Goal: Task Accomplishment & Management: Manage account settings

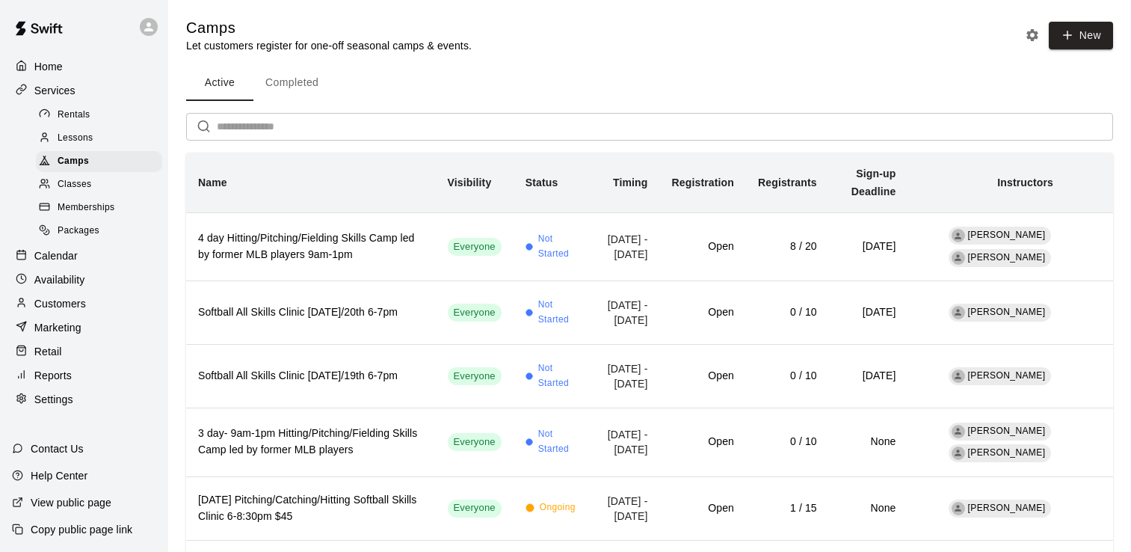
scroll to position [416, 0]
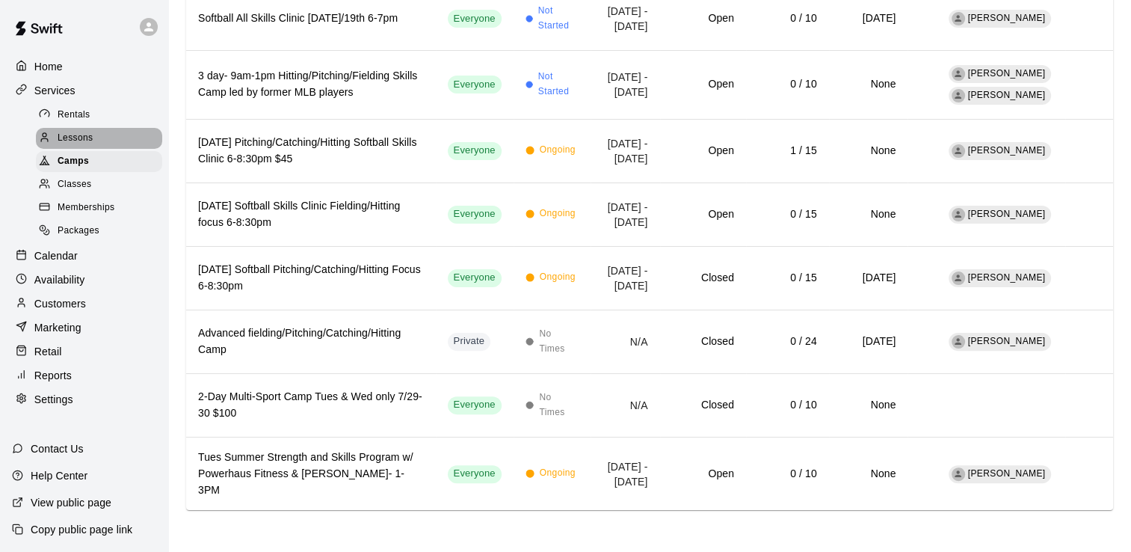
click at [73, 144] on span "Lessons" at bounding box center [76, 138] width 36 height 15
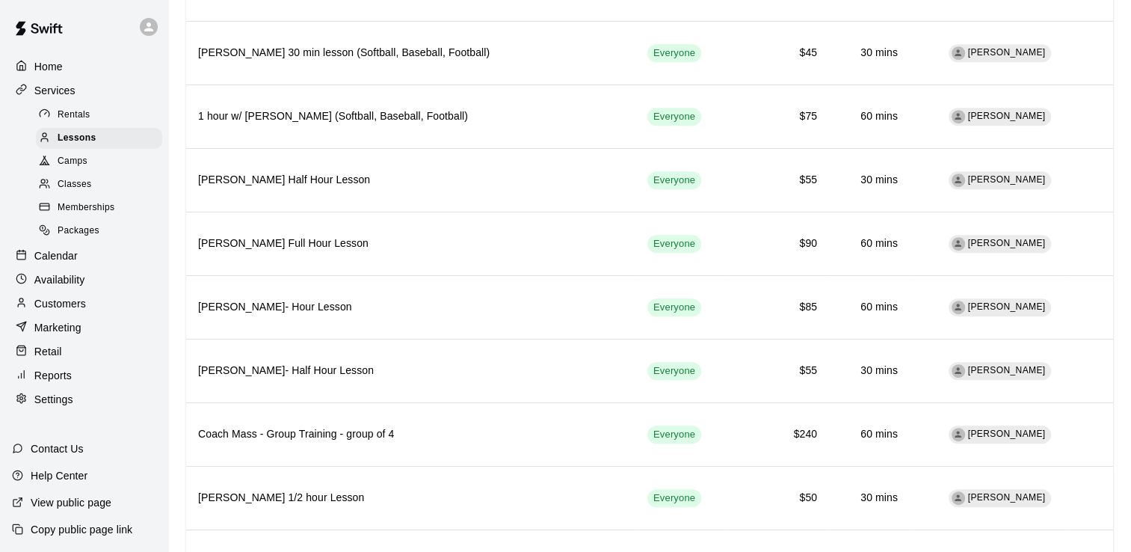
scroll to position [764, 0]
click at [42, 91] on p "Services" at bounding box center [54, 90] width 41 height 15
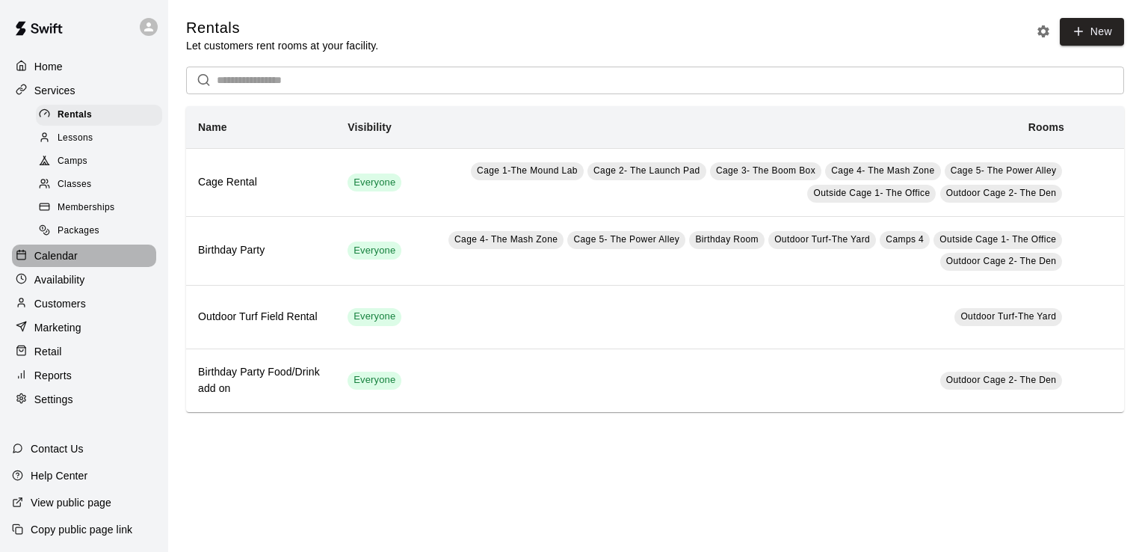
click at [61, 263] on p "Calendar" at bounding box center [55, 255] width 43 height 15
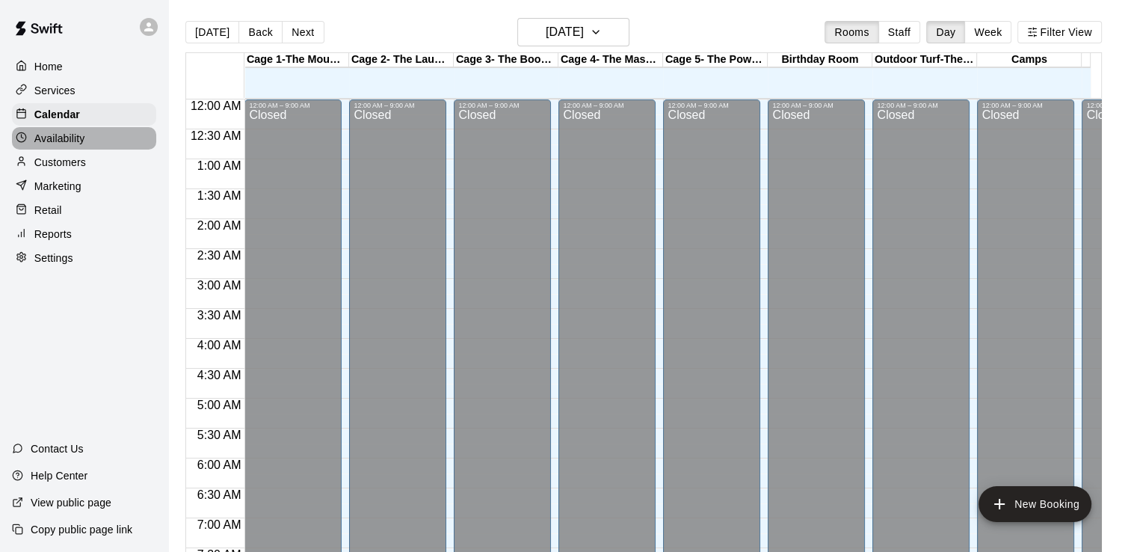
click at [71, 143] on p "Availability" at bounding box center [59, 138] width 51 height 15
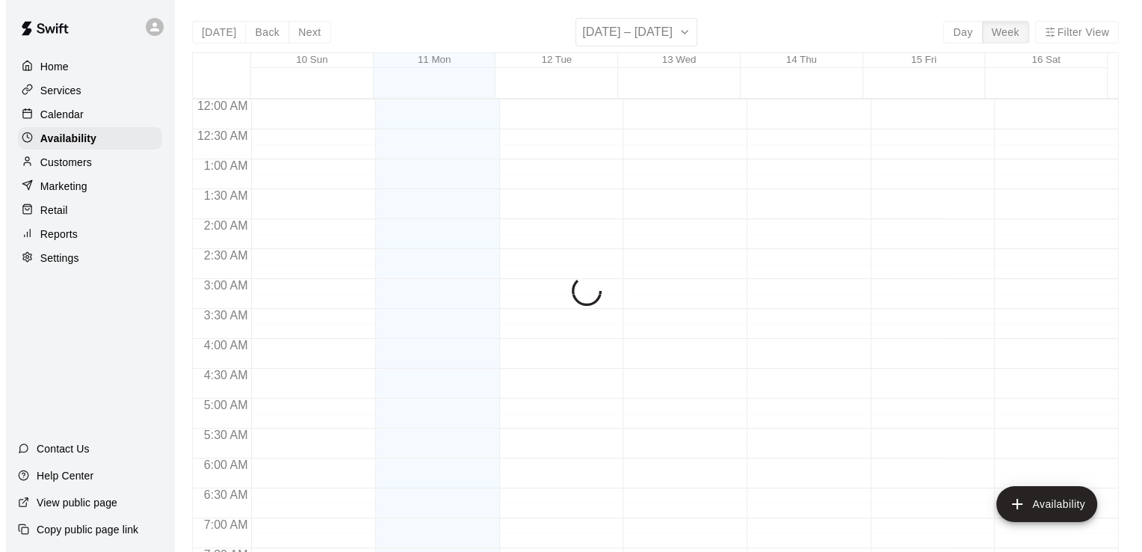
scroll to position [620, 0]
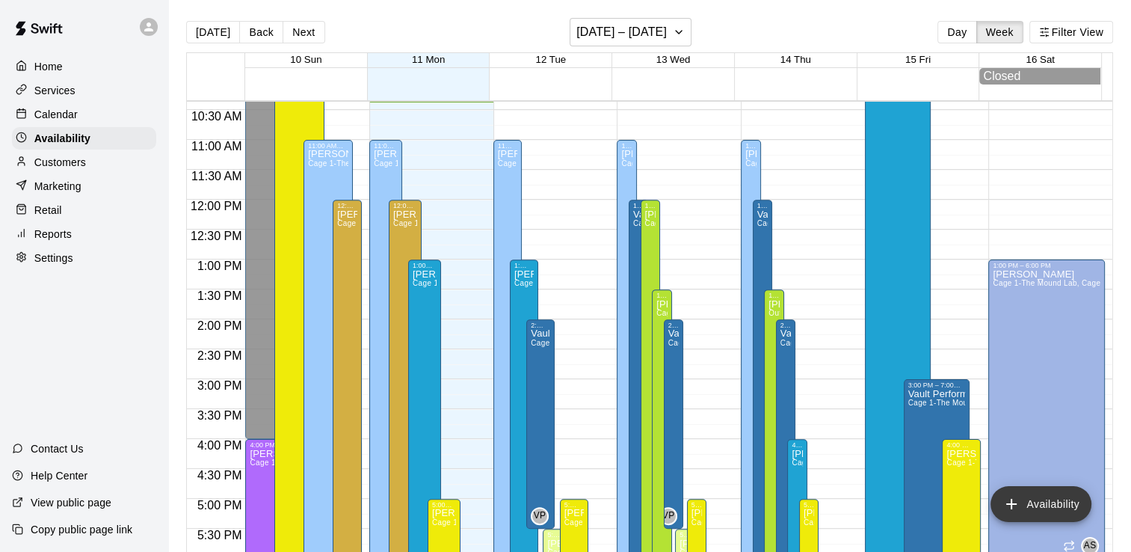
click at [1044, 501] on button "Availability" at bounding box center [1040, 504] width 101 height 36
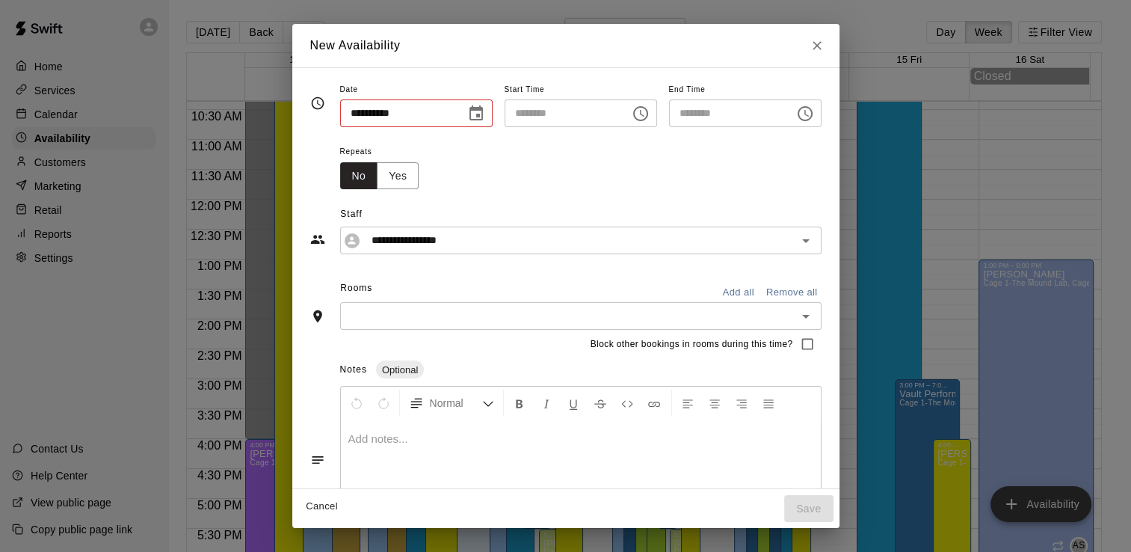
type input "**********"
type input "********"
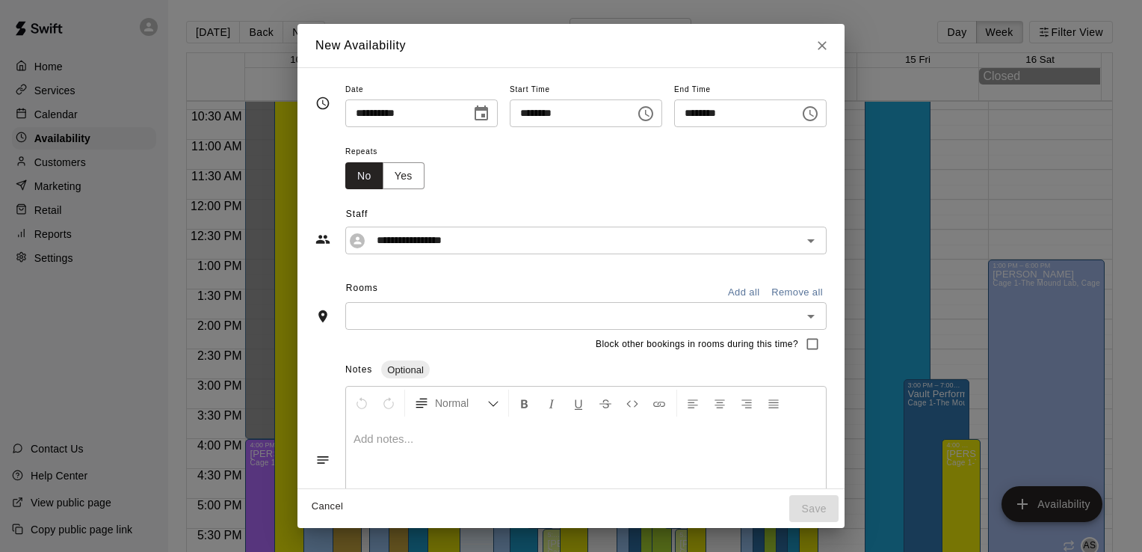
click at [466, 103] on button "Choose date, selected date is Aug 11, 2025" at bounding box center [481, 114] width 30 height 30
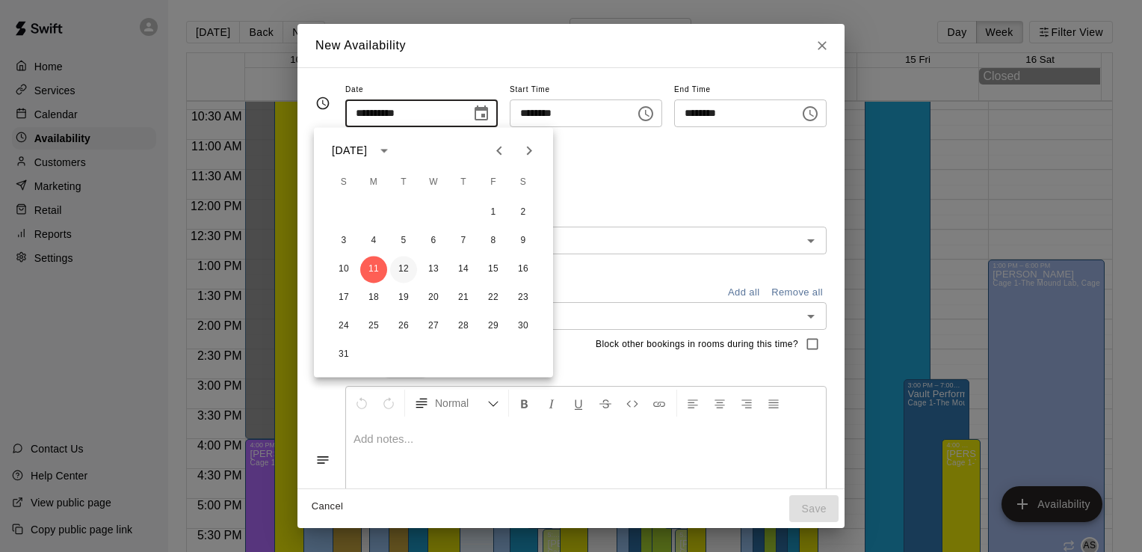
click at [400, 265] on button "12" at bounding box center [403, 269] width 27 height 27
type input "**********"
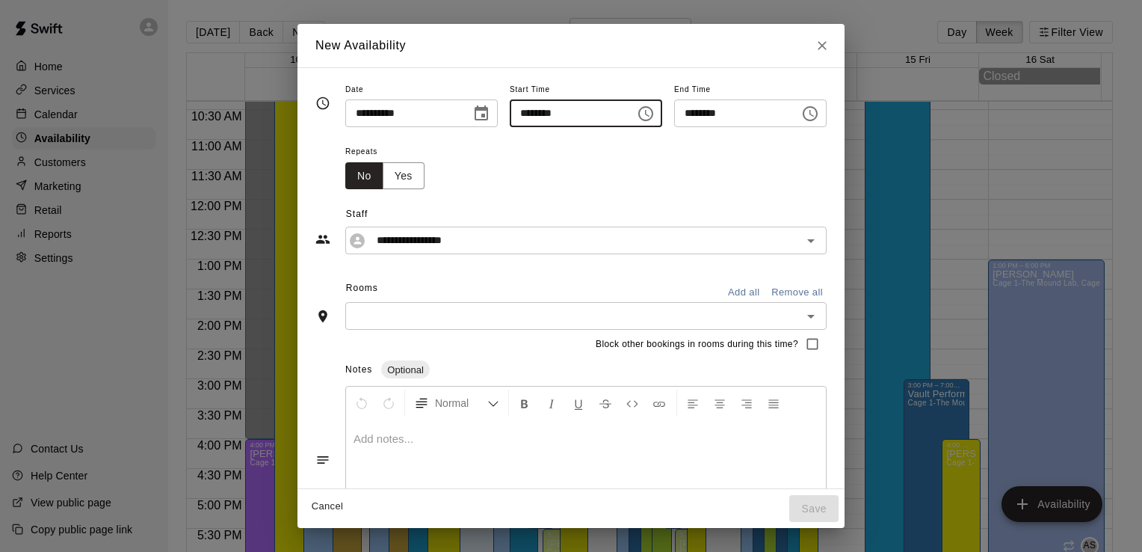
drag, startPoint x: 595, startPoint y: 113, endPoint x: 513, endPoint y: 110, distance: 82.3
click at [513, 110] on input "********" at bounding box center [567, 113] width 115 height 28
click at [647, 115] on icon "Choose time, selected time is 10:00 AM" at bounding box center [646, 114] width 18 height 18
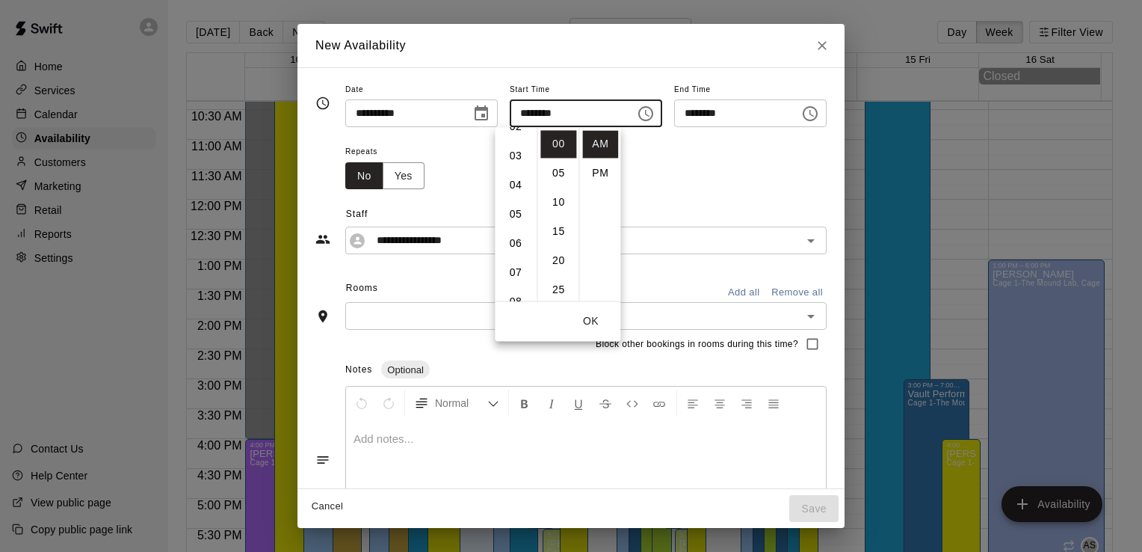
scroll to position [80, 0]
click at [518, 180] on li "04" at bounding box center [516, 181] width 36 height 28
click at [596, 168] on li "PM" at bounding box center [600, 173] width 36 height 28
type input "********"
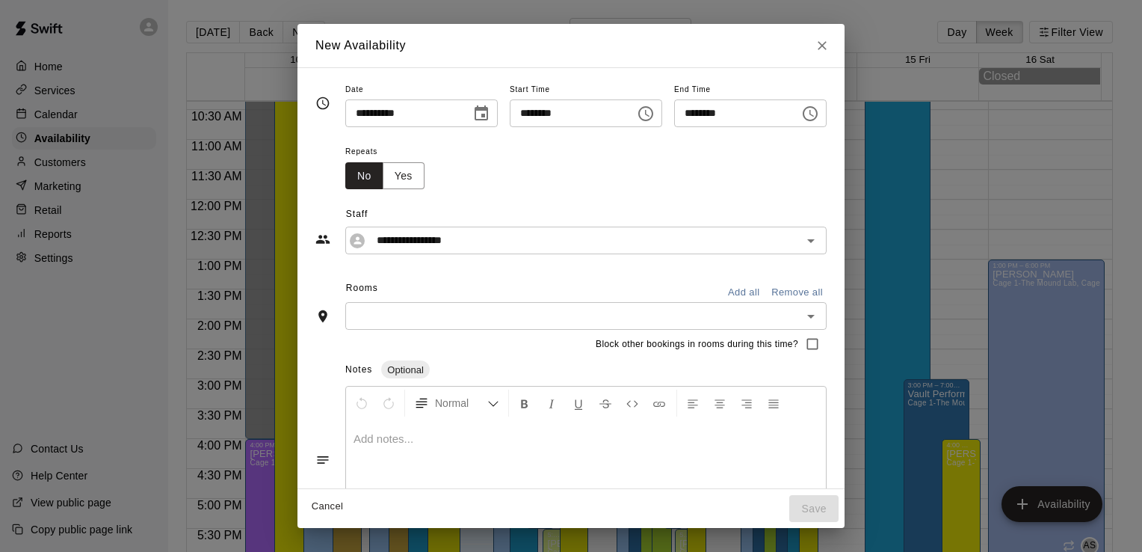
scroll to position [27, 0]
click at [722, 119] on input "********" at bounding box center [731, 113] width 115 height 28
click at [819, 117] on icon "Choose time, selected time is 4:30 PM" at bounding box center [810, 114] width 18 height 18
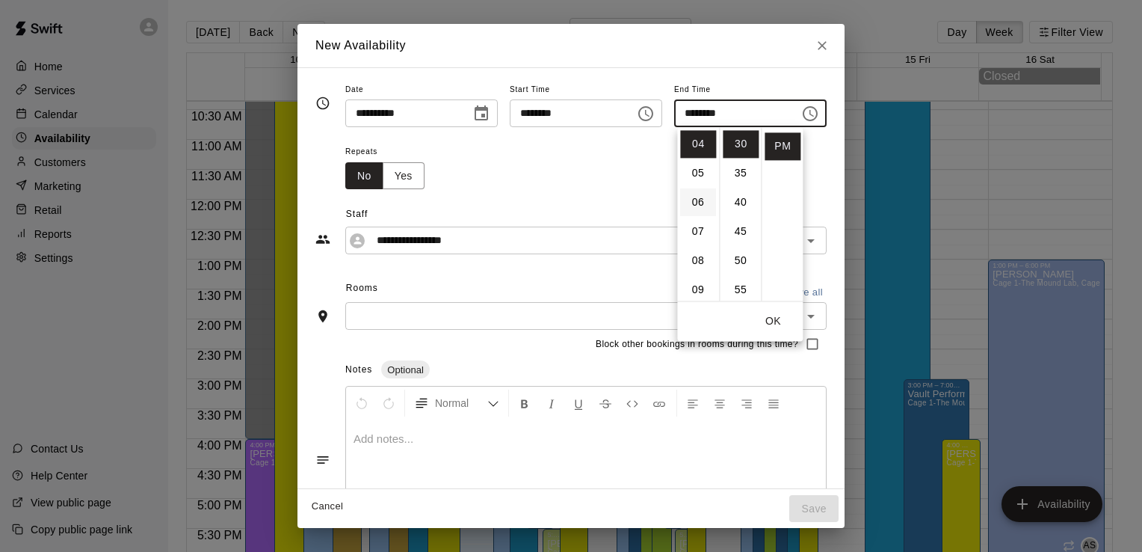
click at [703, 205] on li "06" at bounding box center [698, 202] width 36 height 28
click at [748, 136] on li "00" at bounding box center [741, 144] width 36 height 28
type input "********"
click at [412, 309] on input "text" at bounding box center [574, 315] width 448 height 19
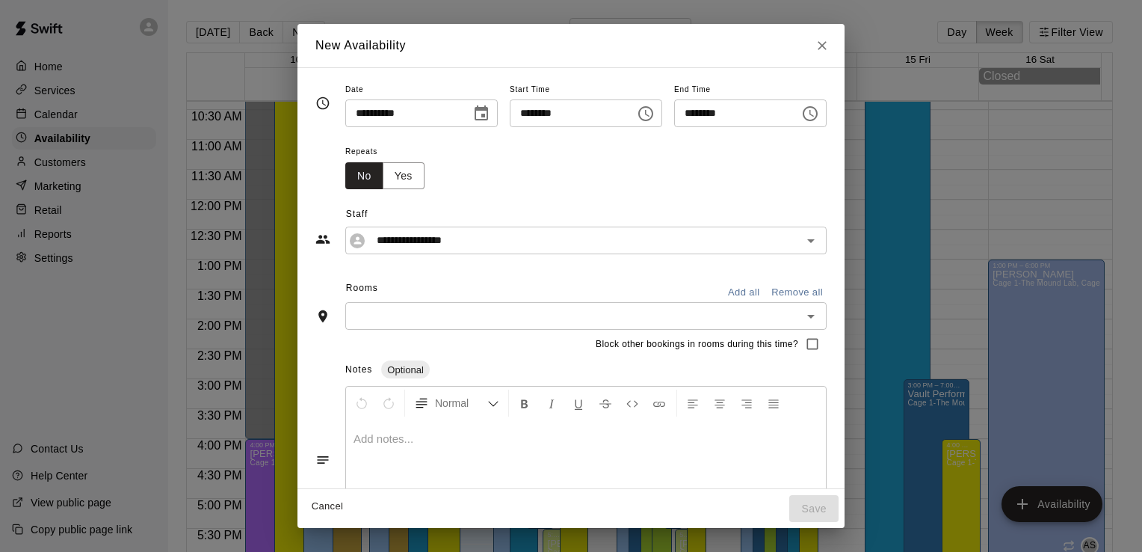
click at [412, 309] on input "text" at bounding box center [574, 315] width 448 height 19
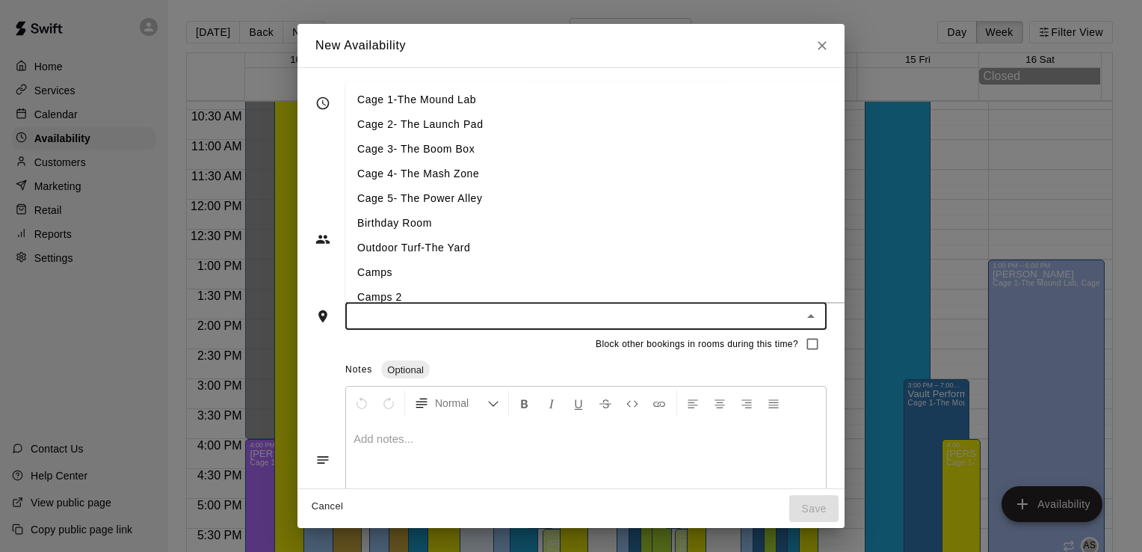
click at [411, 164] on li "Cage 4- The Mash Zone" at bounding box center [612, 173] width 534 height 25
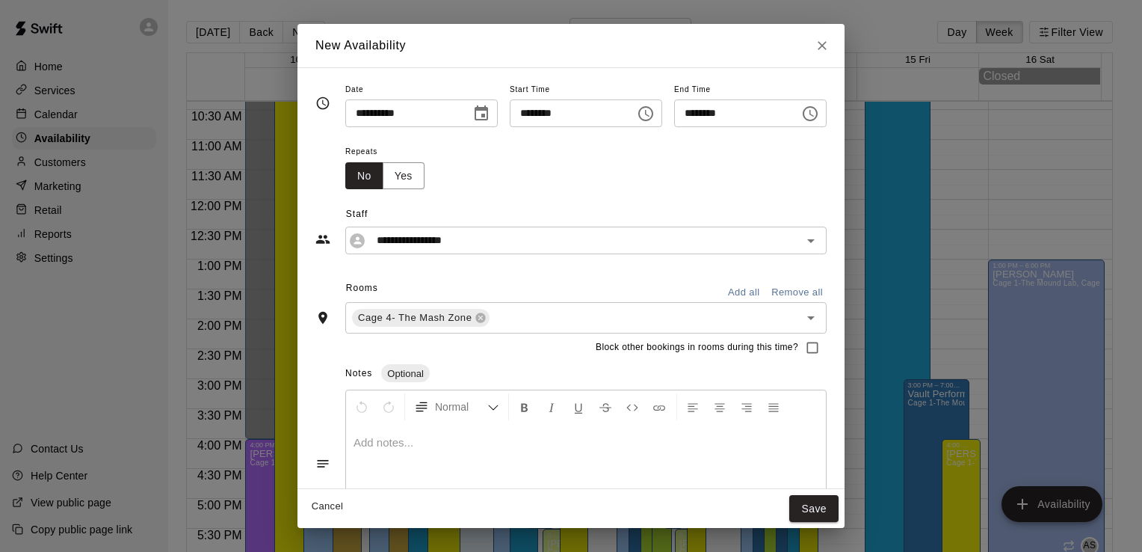
scroll to position [64, 0]
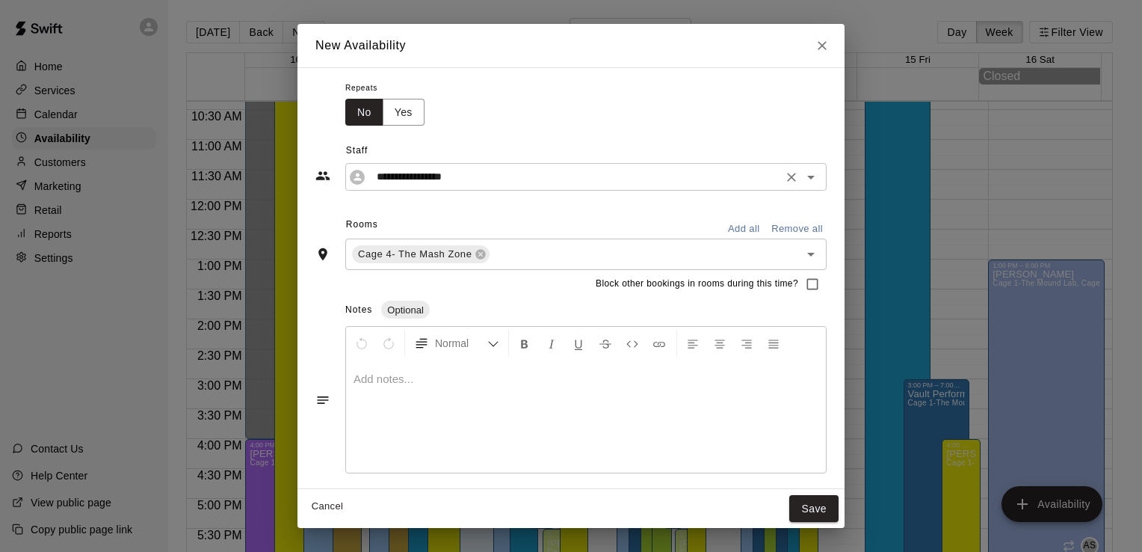
click at [466, 179] on input "**********" at bounding box center [574, 176] width 407 height 19
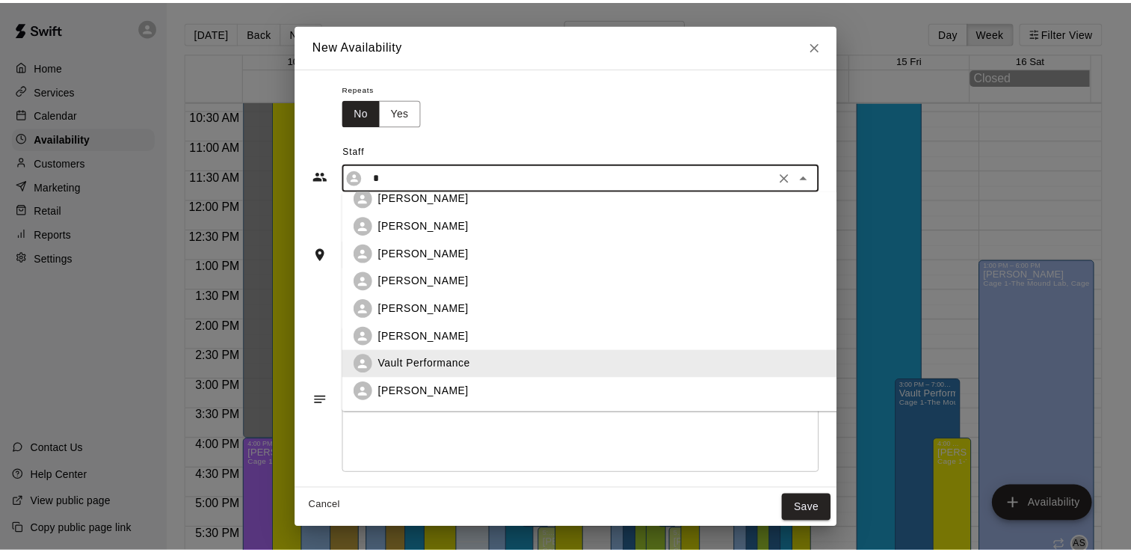
scroll to position [0, 0]
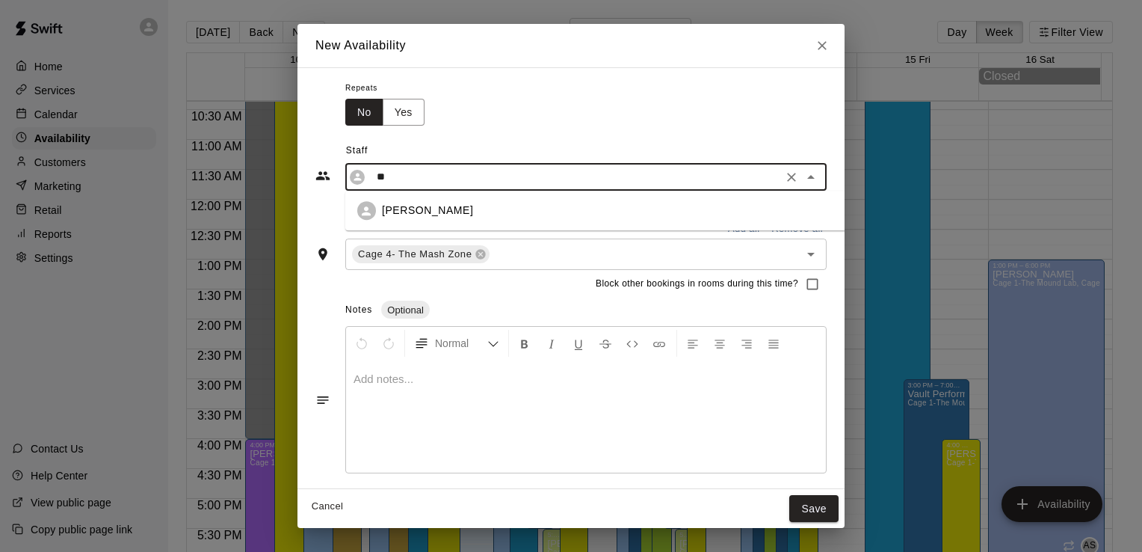
click at [383, 202] on div "[PERSON_NAME]" at bounding box center [612, 211] width 510 height 19
type input "**********"
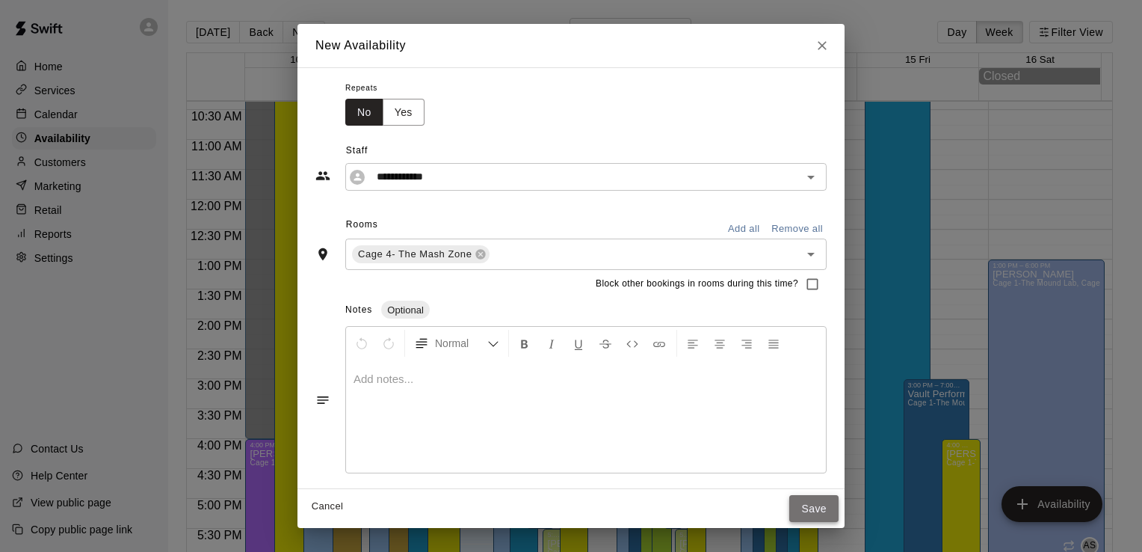
click at [839, 508] on button "Save" at bounding box center [813, 509] width 49 height 28
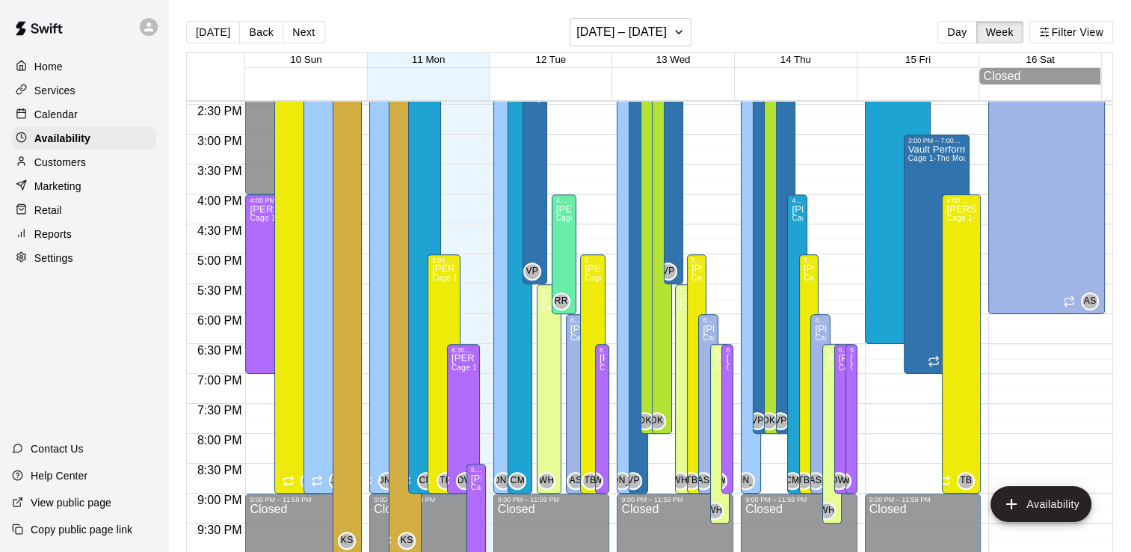
scroll to position [888, 0]
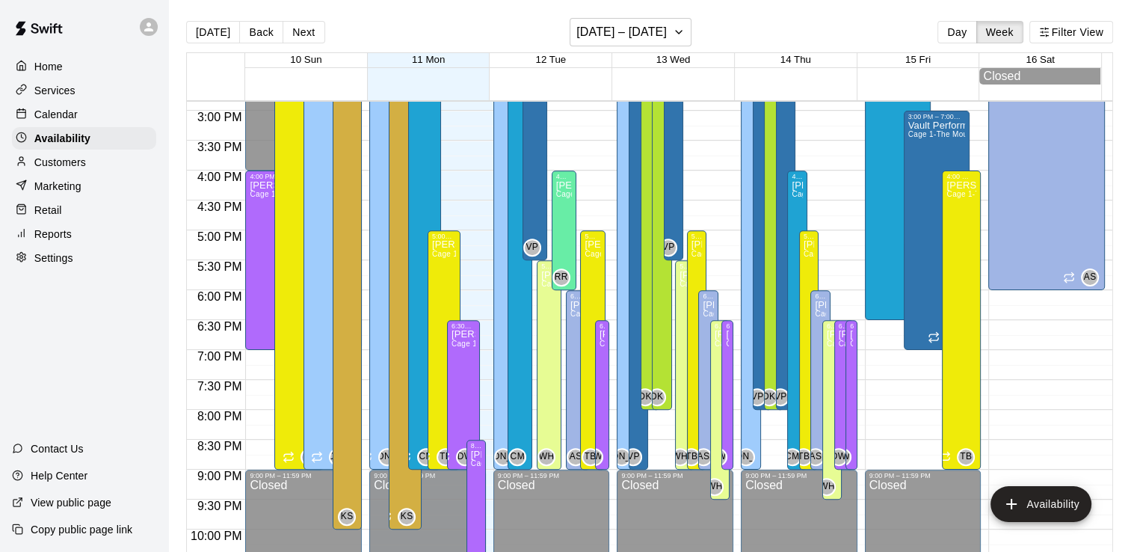
click at [57, 87] on p "Services" at bounding box center [54, 90] width 41 height 15
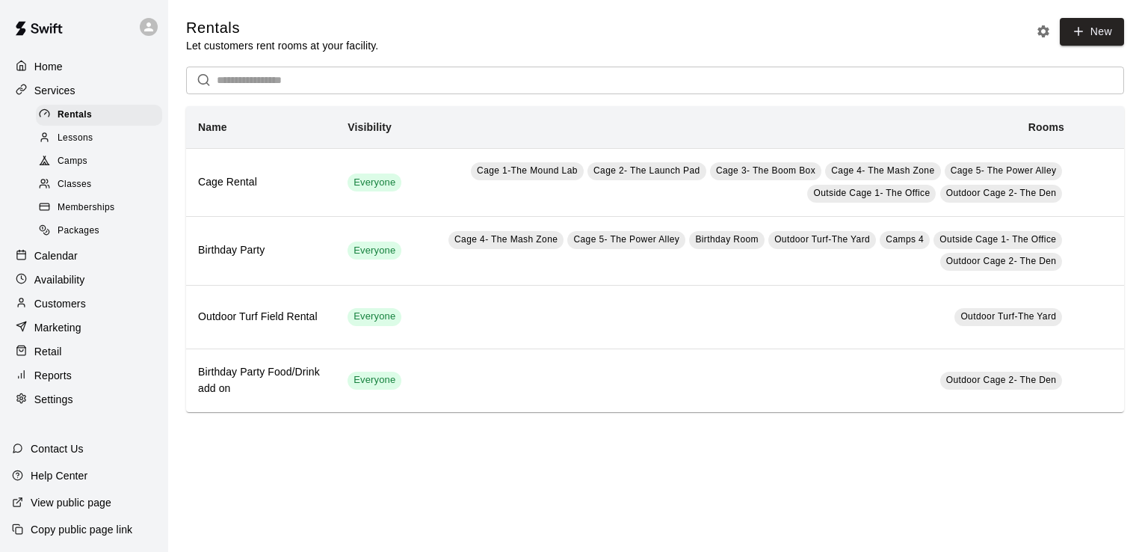
click at [81, 144] on span "Lessons" at bounding box center [76, 138] width 36 height 15
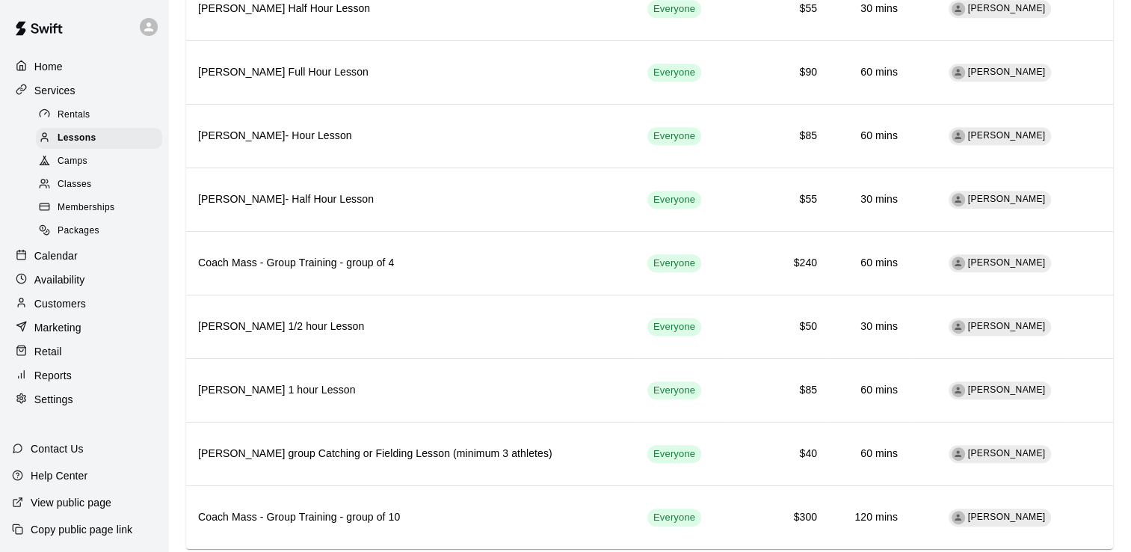
scroll to position [959, 0]
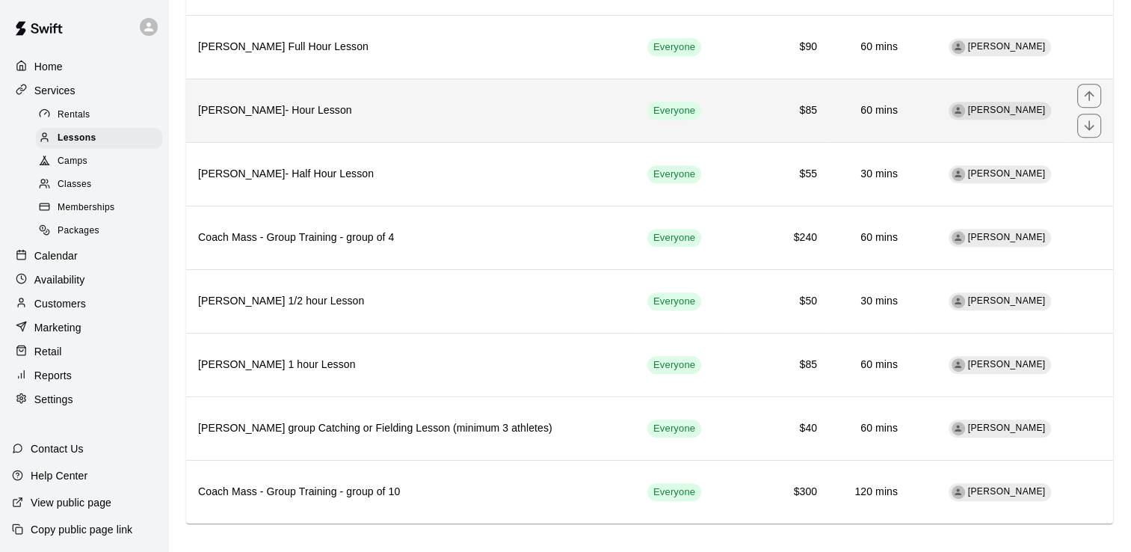
click at [292, 117] on th "[PERSON_NAME]- Hour Lesson" at bounding box center [410, 110] width 449 height 64
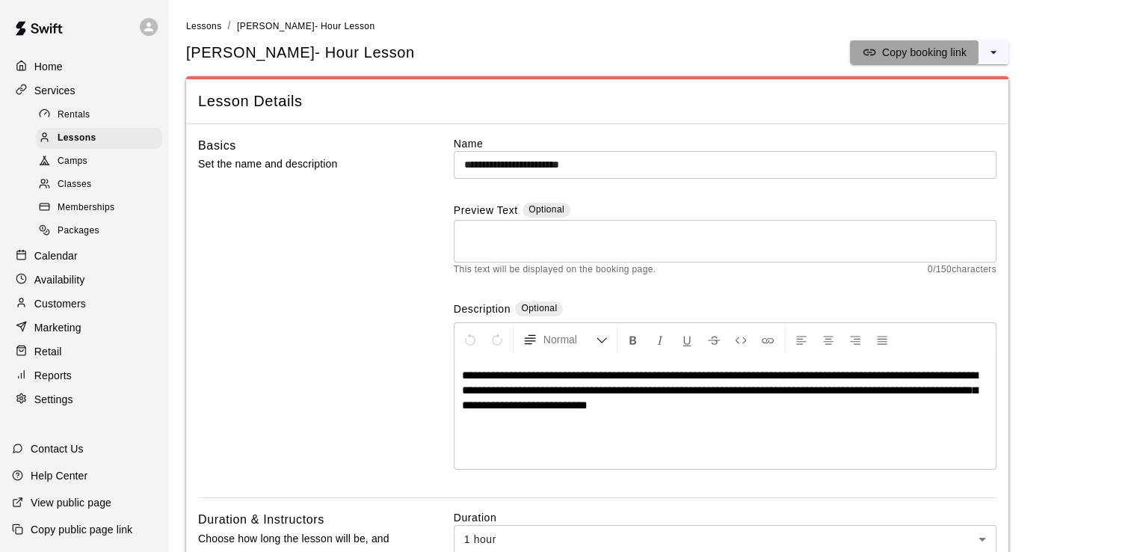
click at [897, 55] on p "Copy booking link" at bounding box center [924, 52] width 84 height 15
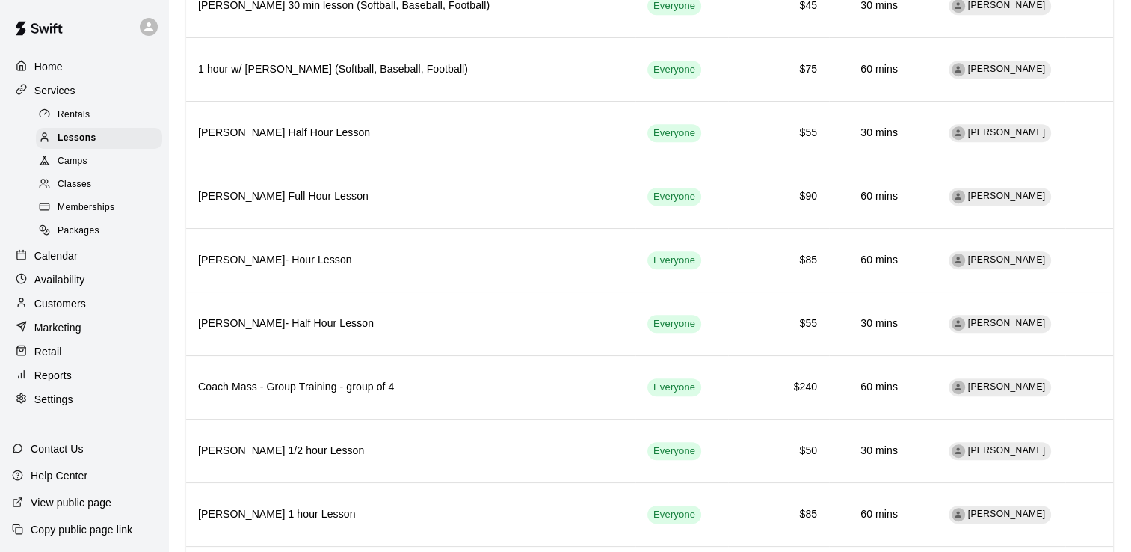
scroll to position [819, 0]
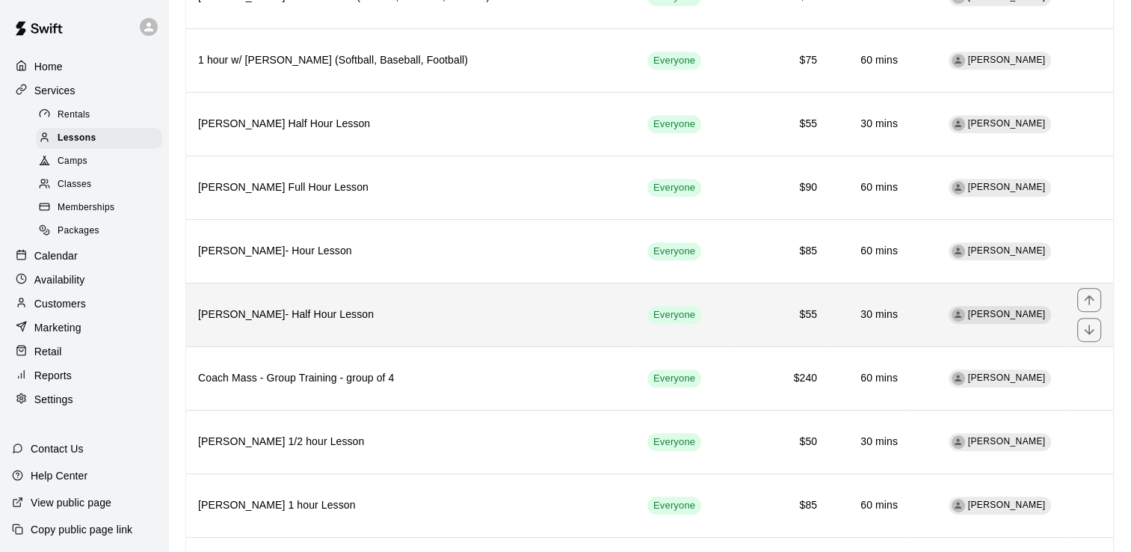
click at [327, 306] on h6 "[PERSON_NAME]- Half Hour Lesson" at bounding box center [410, 314] width 425 height 16
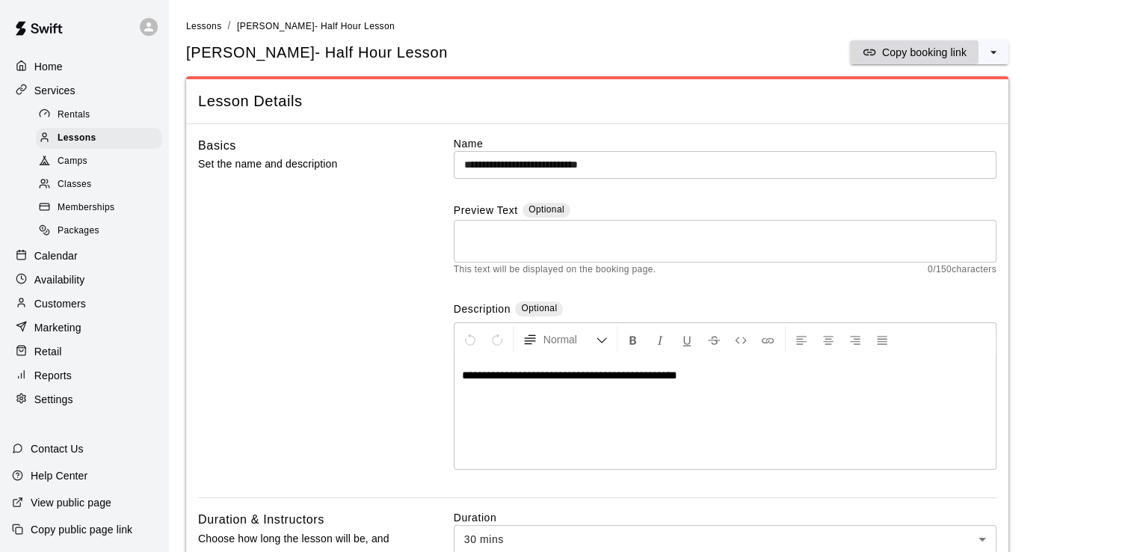
click at [927, 54] on p "Copy booking link" at bounding box center [924, 52] width 84 height 15
click at [66, 311] on p "Customers" at bounding box center [60, 303] width 52 height 15
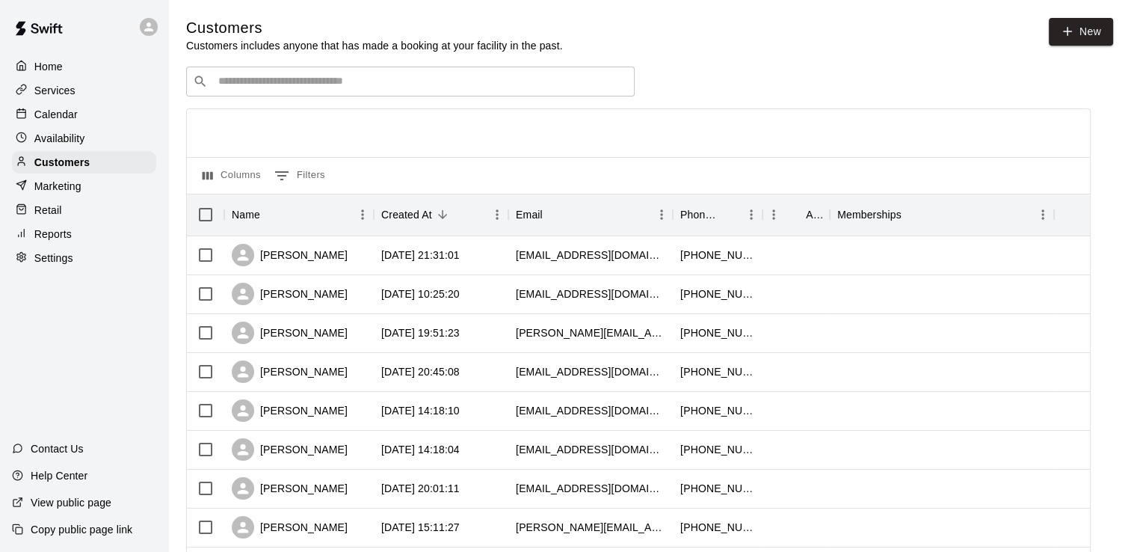
click at [226, 81] on input "Search customers by name or email" at bounding box center [421, 81] width 414 height 15
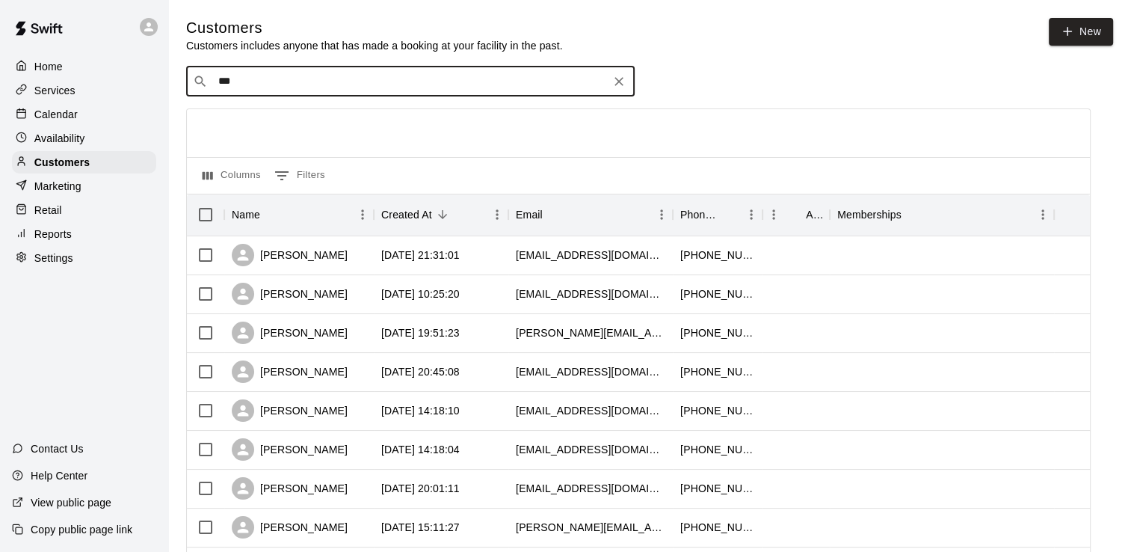
type input "****"
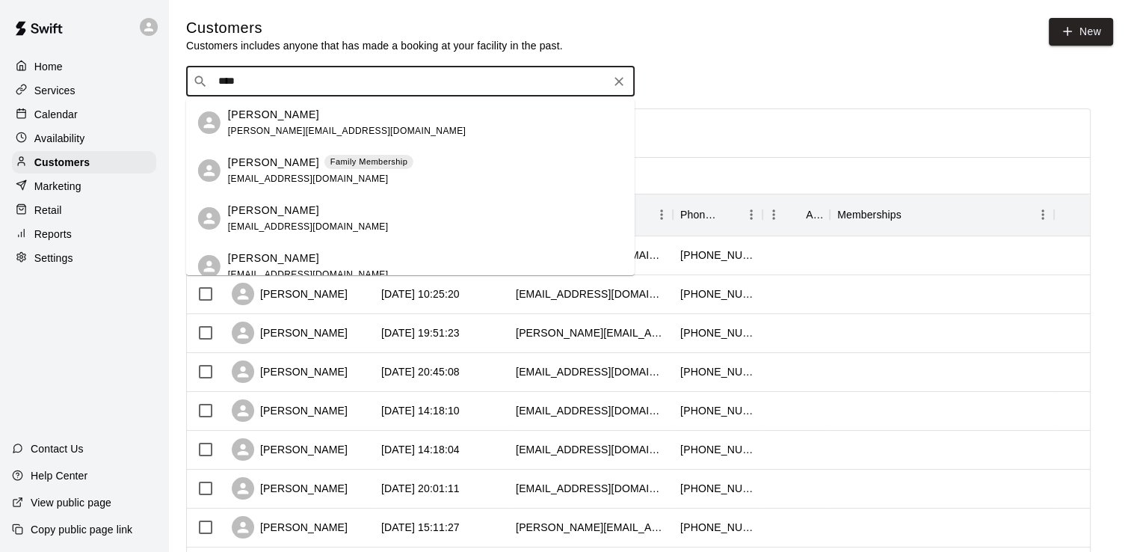
click at [259, 123] on div "[PERSON_NAME] [PERSON_NAME][EMAIL_ADDRESS][DOMAIN_NAME]" at bounding box center [347, 123] width 238 height 32
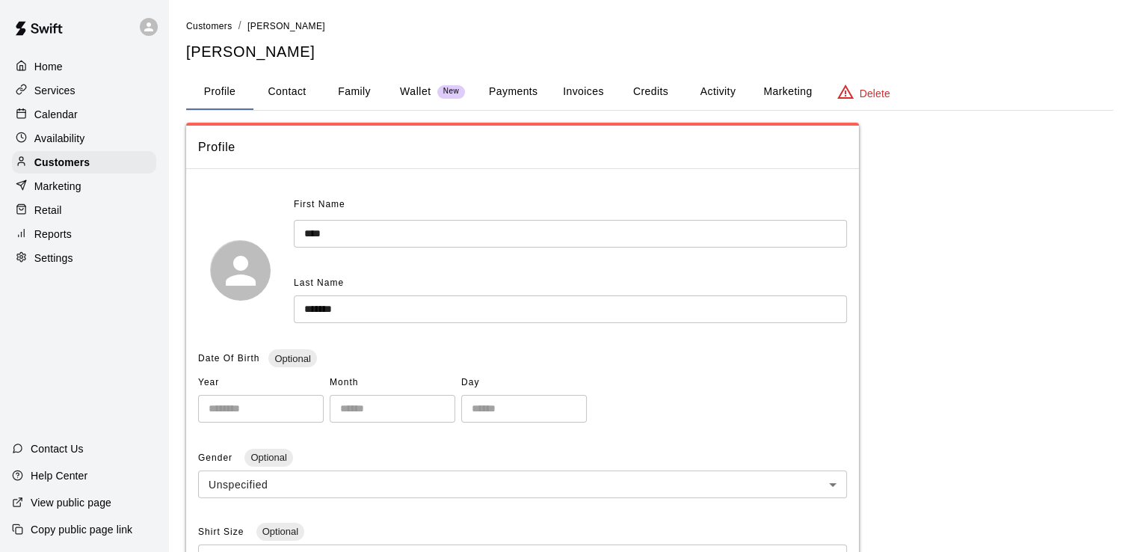
click at [589, 92] on button "Invoices" at bounding box center [582, 92] width 67 height 36
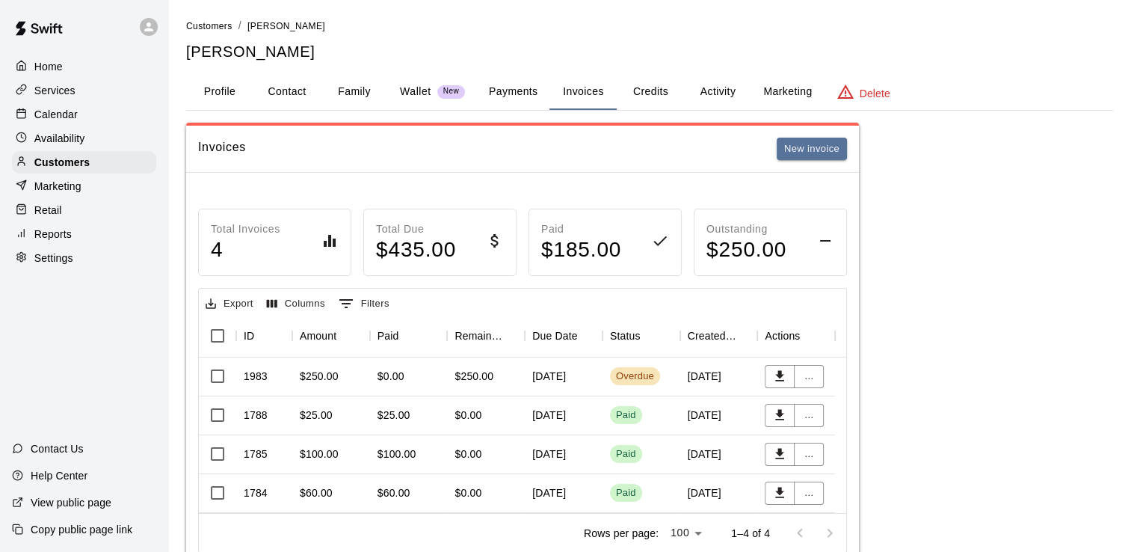
click at [306, 373] on div "$250.00" at bounding box center [319, 376] width 39 height 15
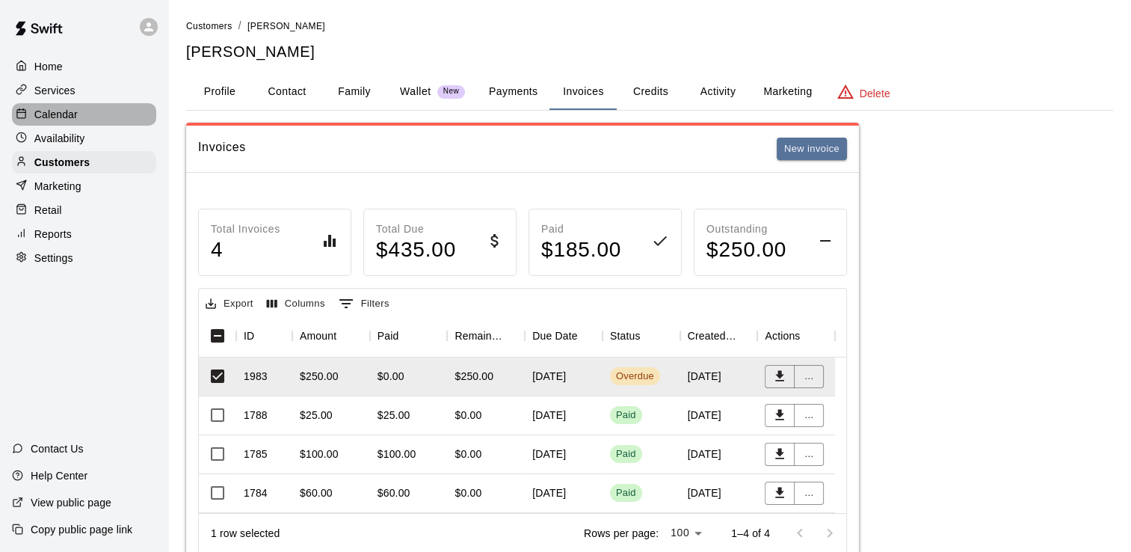
click at [55, 113] on p "Calendar" at bounding box center [55, 114] width 43 height 15
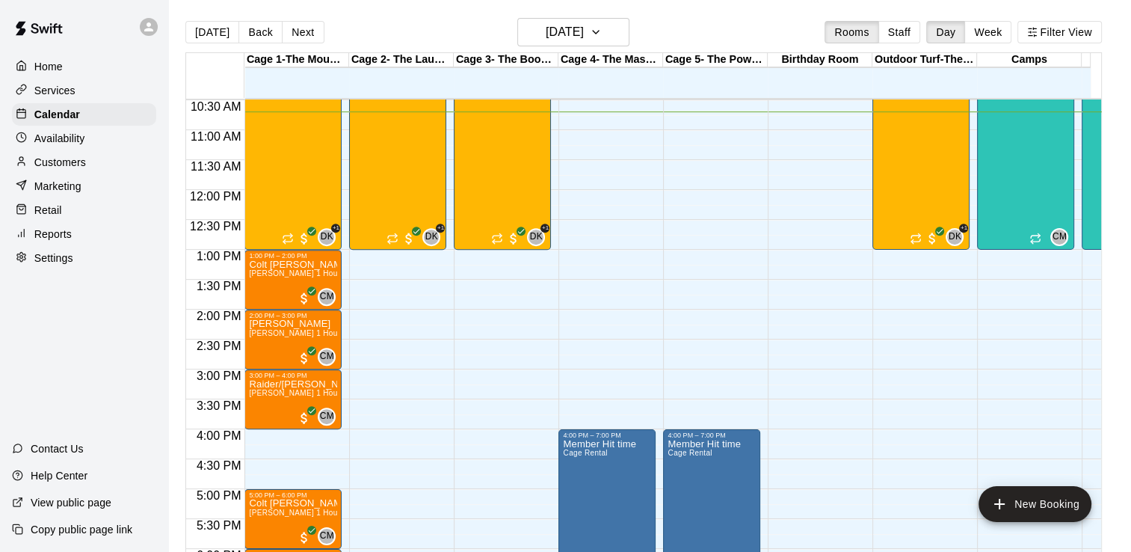
scroll to position [609, 0]
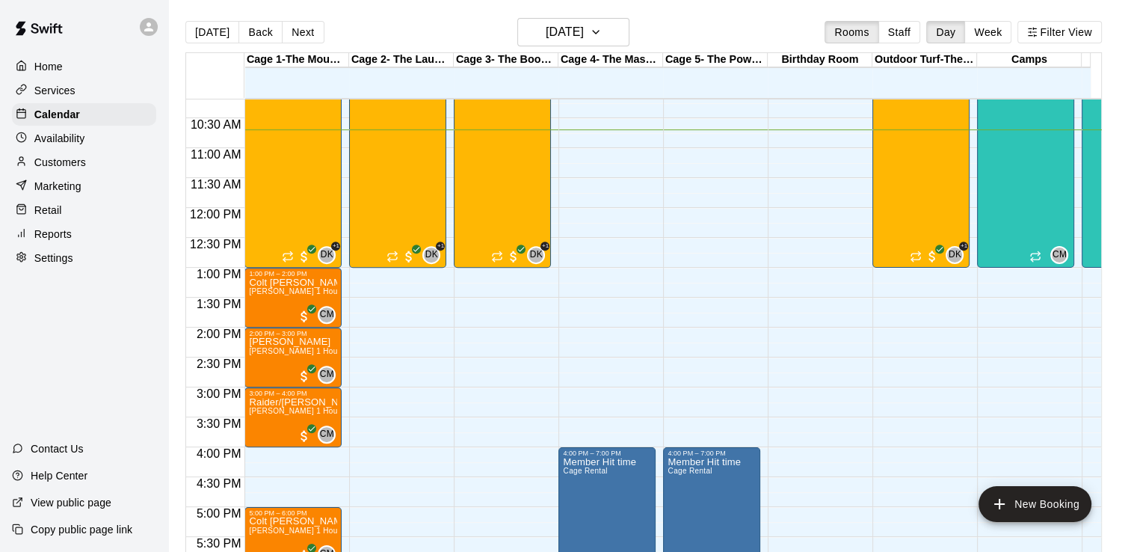
click at [61, 59] on p "Home" at bounding box center [48, 66] width 28 height 15
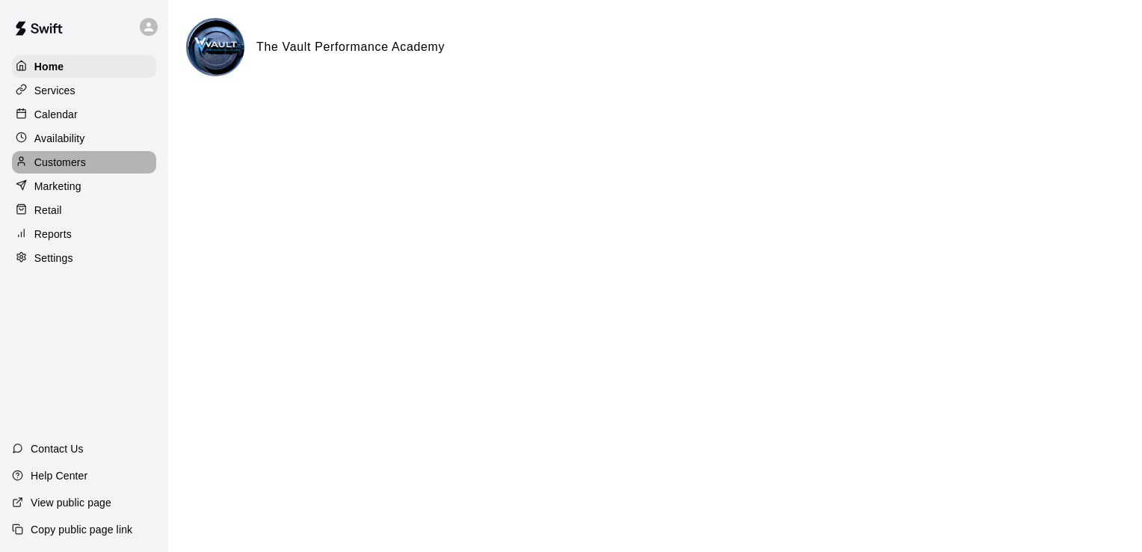
click at [72, 169] on p "Customers" at bounding box center [60, 162] width 52 height 15
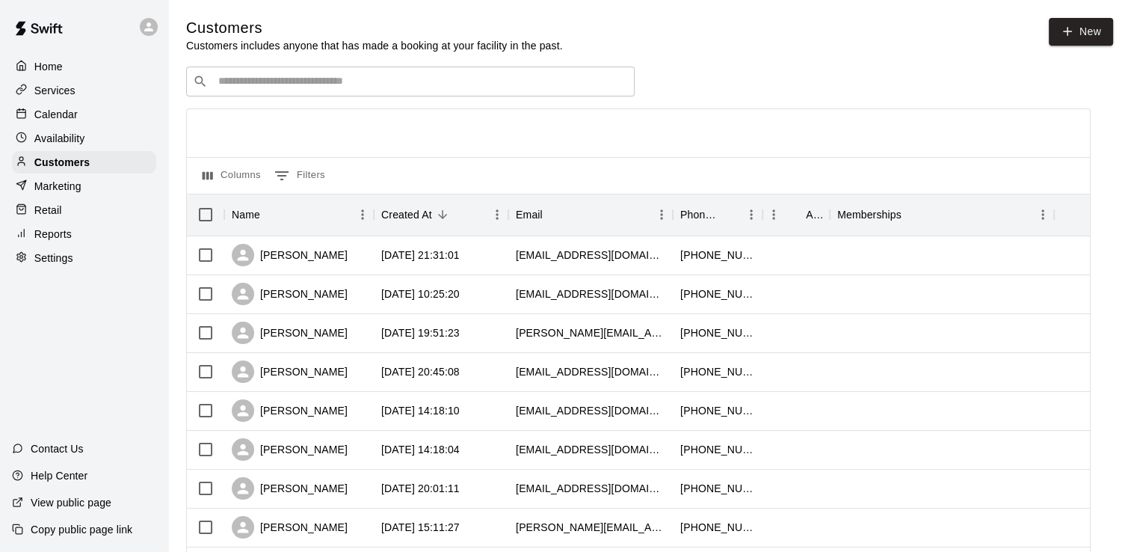
click at [356, 84] on input "Search customers by name or email" at bounding box center [421, 81] width 414 height 15
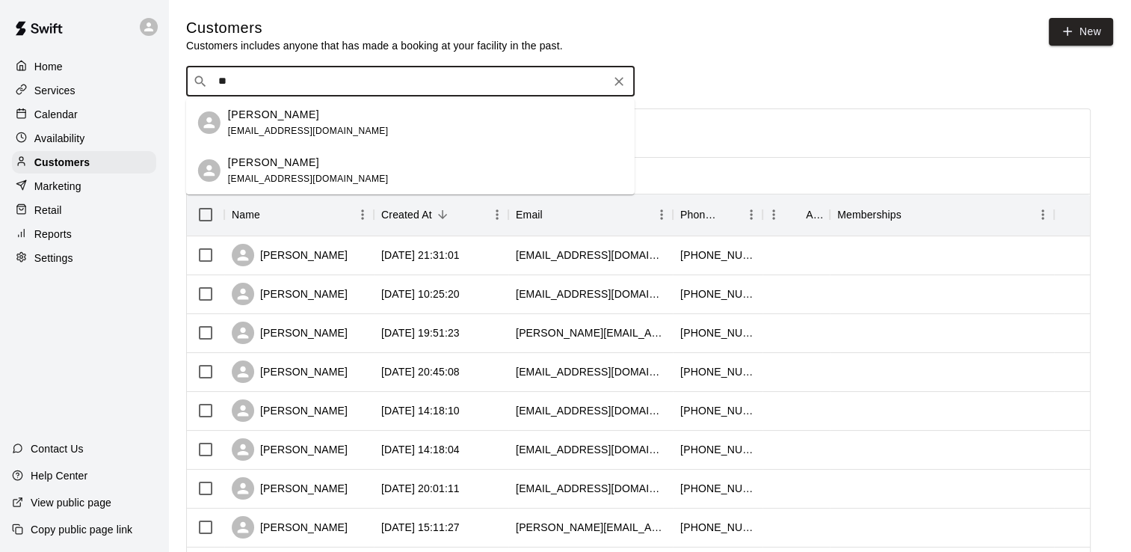
type input "*"
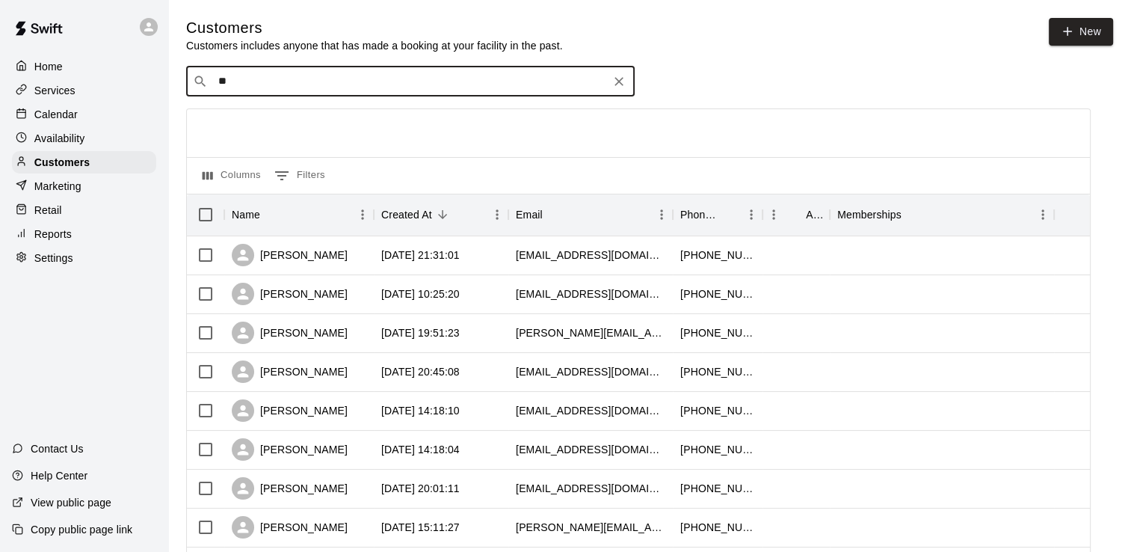
type input "***"
click at [291, 124] on div "[PERSON_NAME] [EMAIL_ADDRESS][DOMAIN_NAME]" at bounding box center [308, 123] width 161 height 32
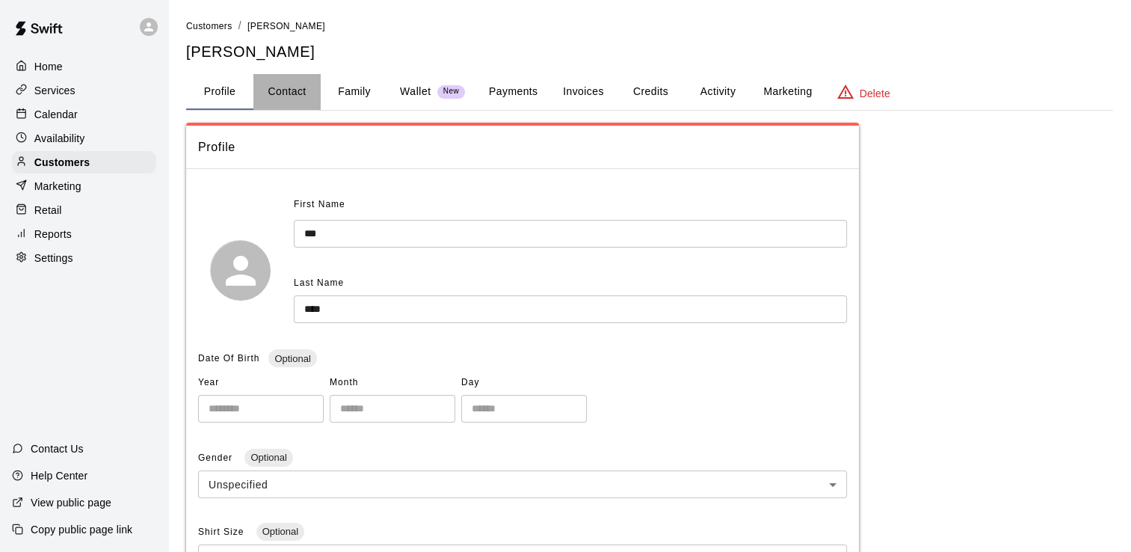
click at [286, 93] on button "Contact" at bounding box center [286, 92] width 67 height 36
select select "**"
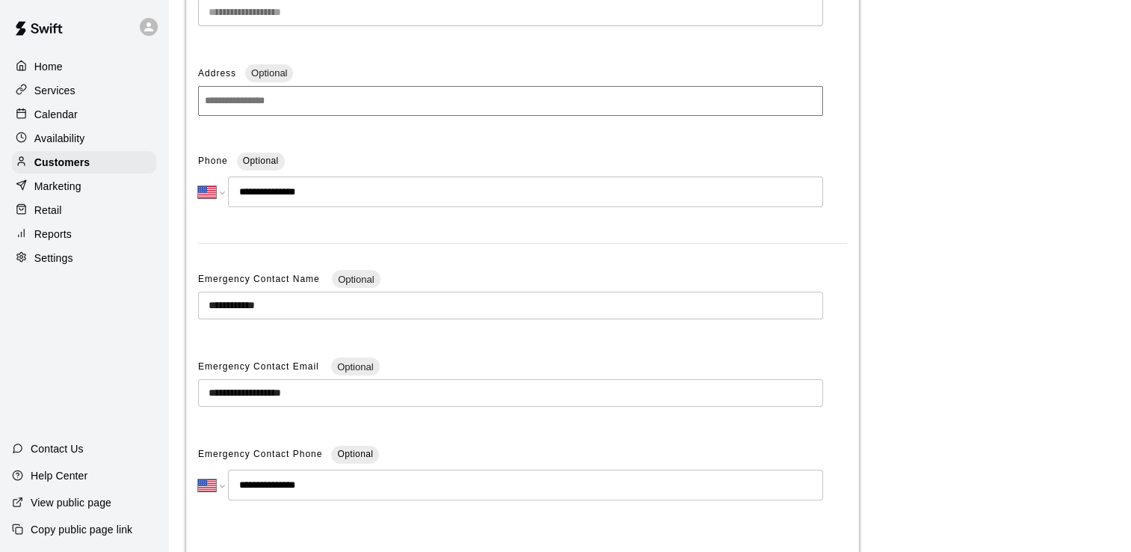
scroll to position [31, 0]
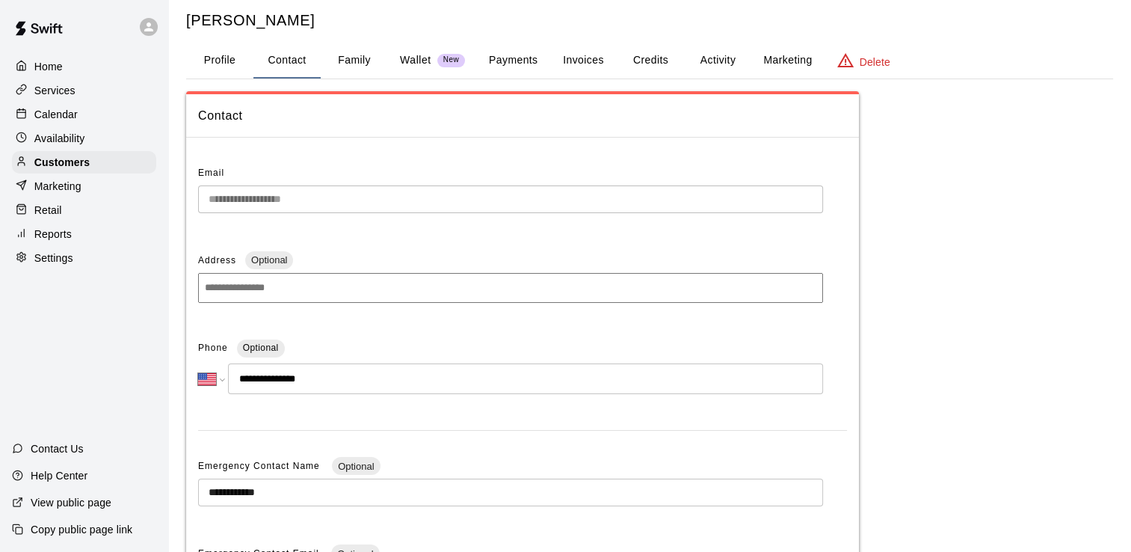
click at [64, 61] on div "Home" at bounding box center [84, 66] width 144 height 22
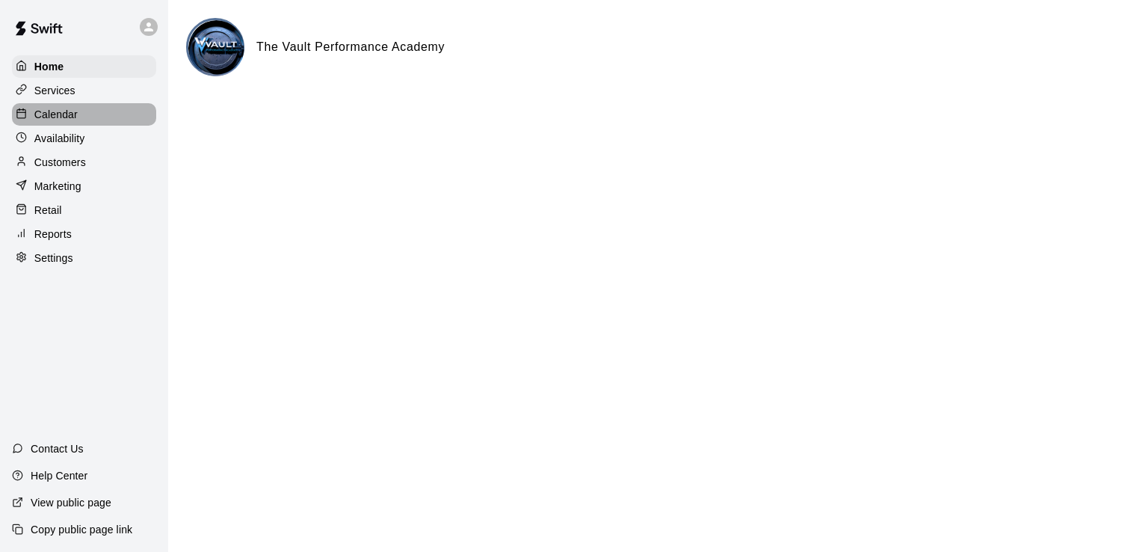
click at [54, 115] on p "Calendar" at bounding box center [55, 114] width 43 height 15
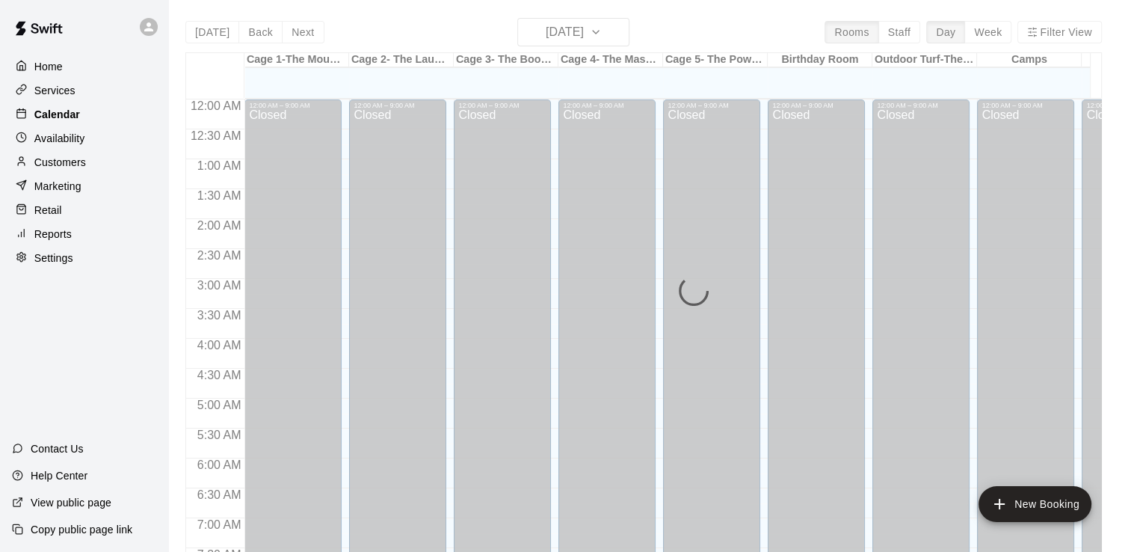
scroll to position [642, 0]
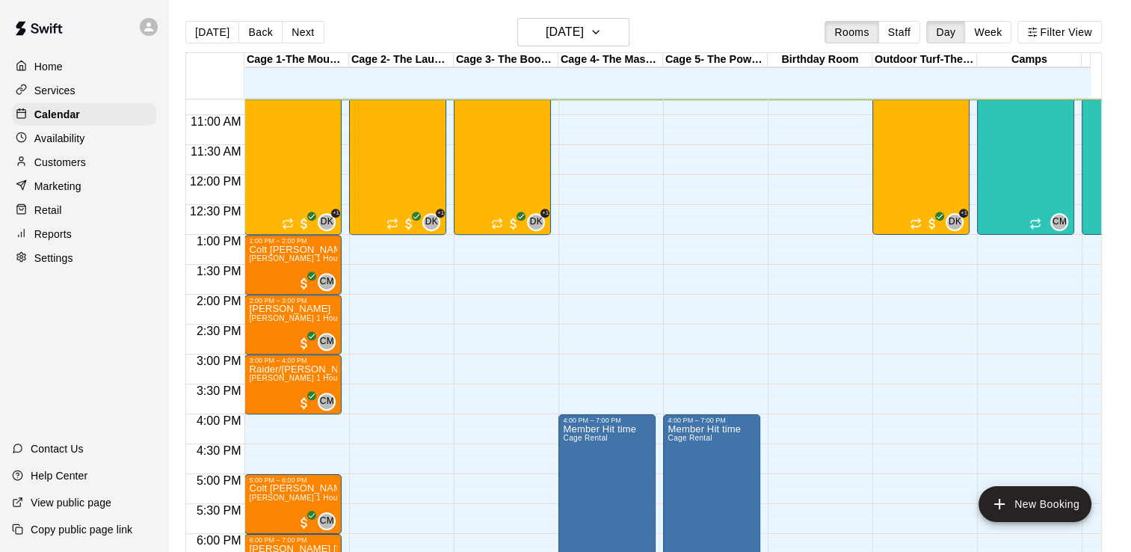
click at [56, 90] on p "Services" at bounding box center [54, 90] width 41 height 15
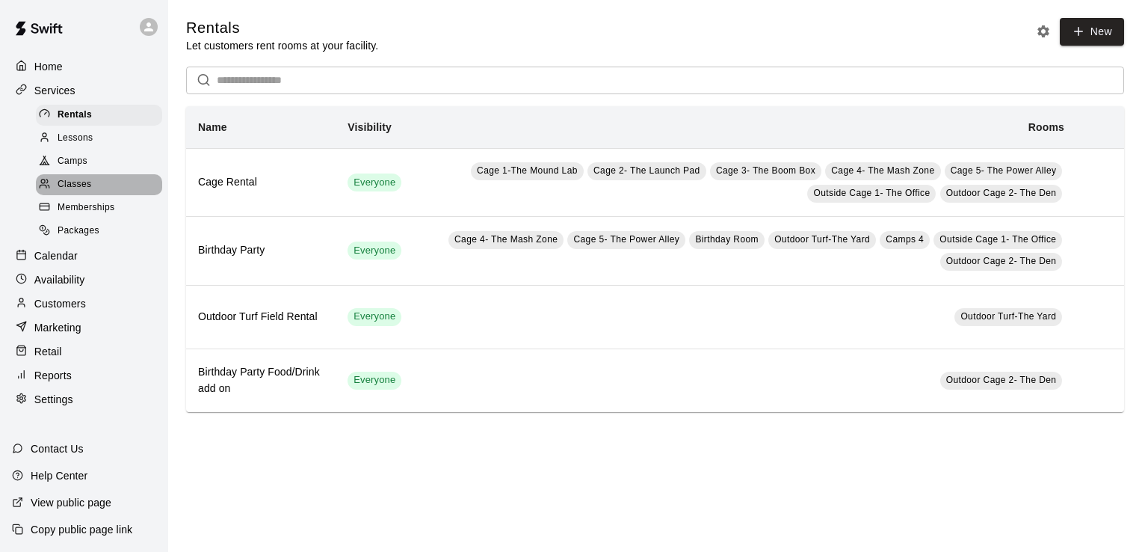
click at [73, 192] on span "Classes" at bounding box center [75, 184] width 34 height 15
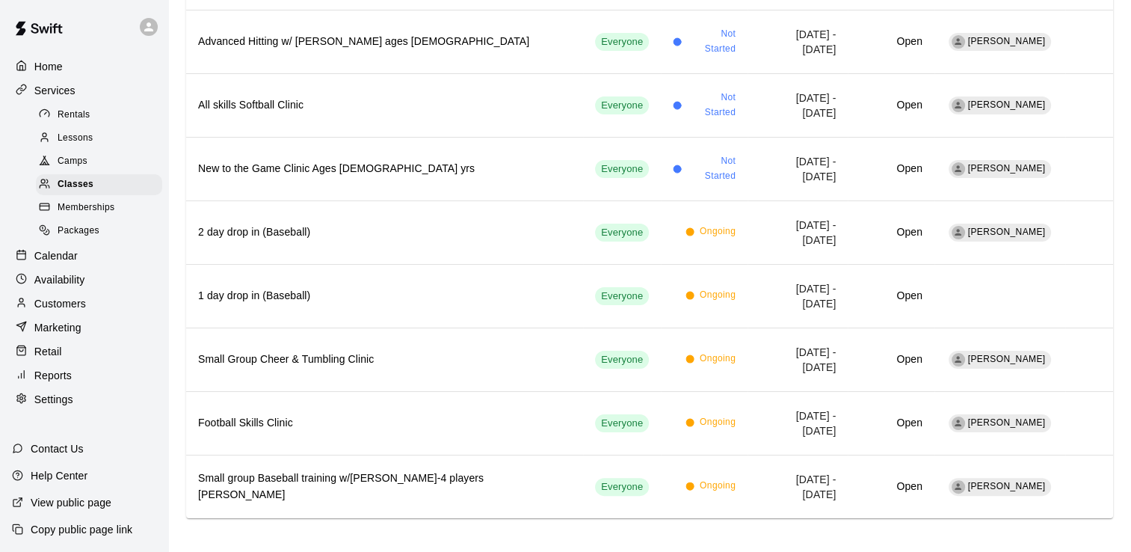
scroll to position [249, 0]
click at [75, 139] on span "Lessons" at bounding box center [76, 138] width 36 height 15
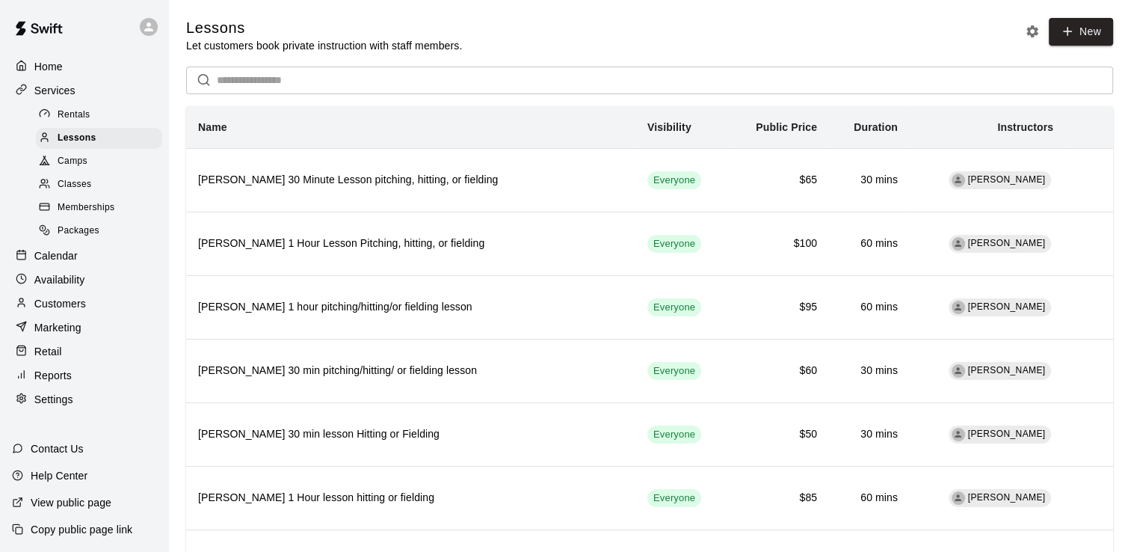
click at [64, 286] on p "Availability" at bounding box center [59, 279] width 51 height 15
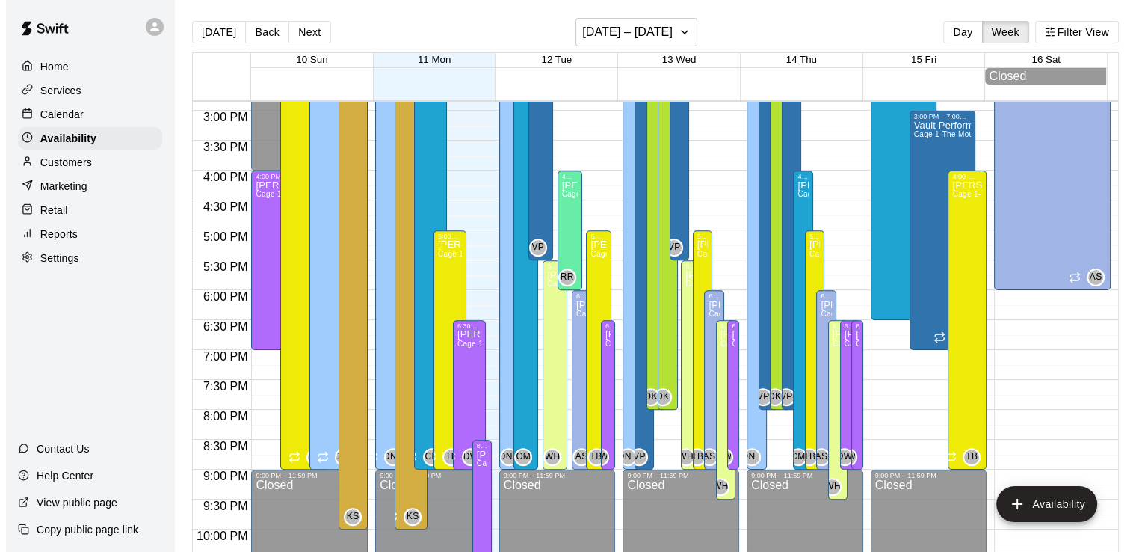
scroll to position [890, 0]
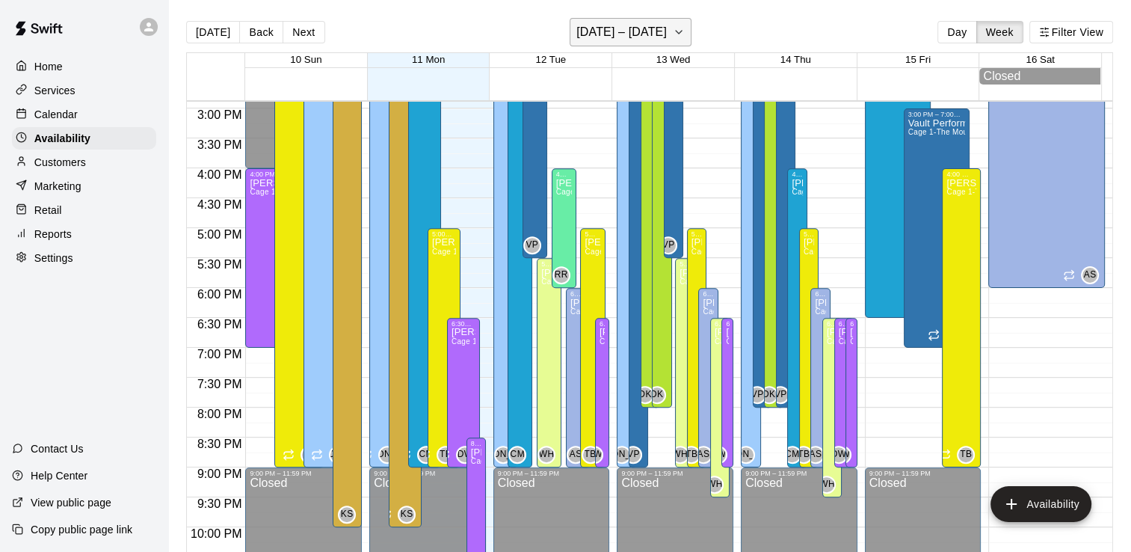
click at [673, 28] on icon "button" at bounding box center [679, 32] width 12 height 18
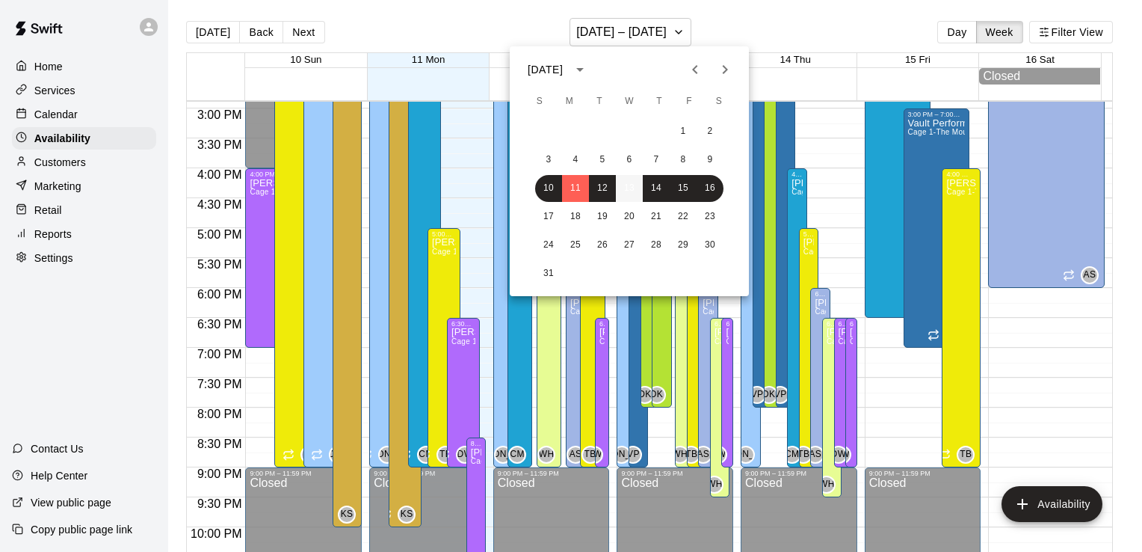
click at [630, 188] on button "13" at bounding box center [629, 188] width 27 height 27
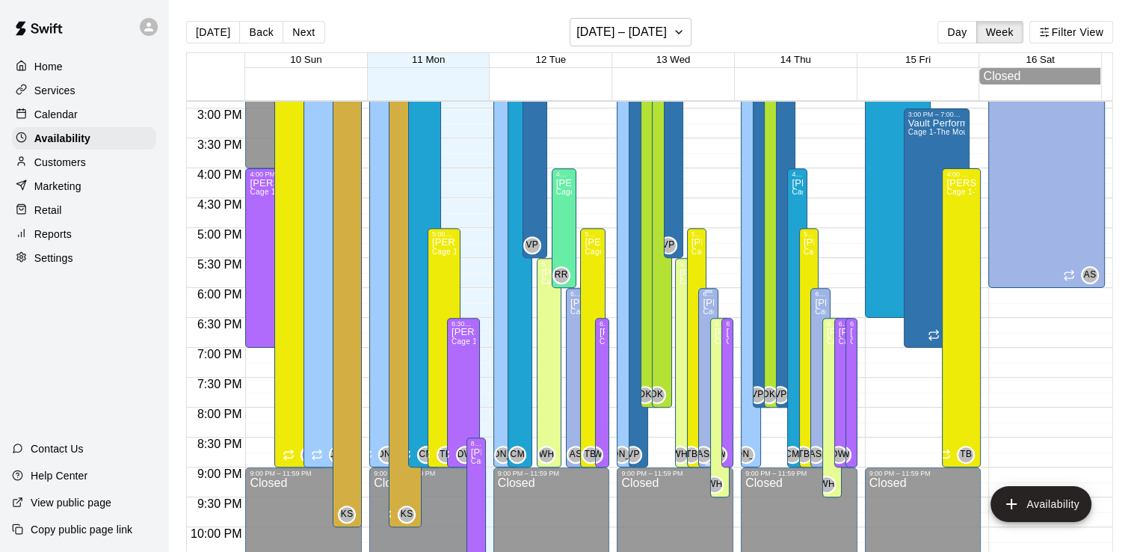
click at [703, 298] on div "6:00 PM – 9:00 PM" at bounding box center [708, 293] width 10 height 7
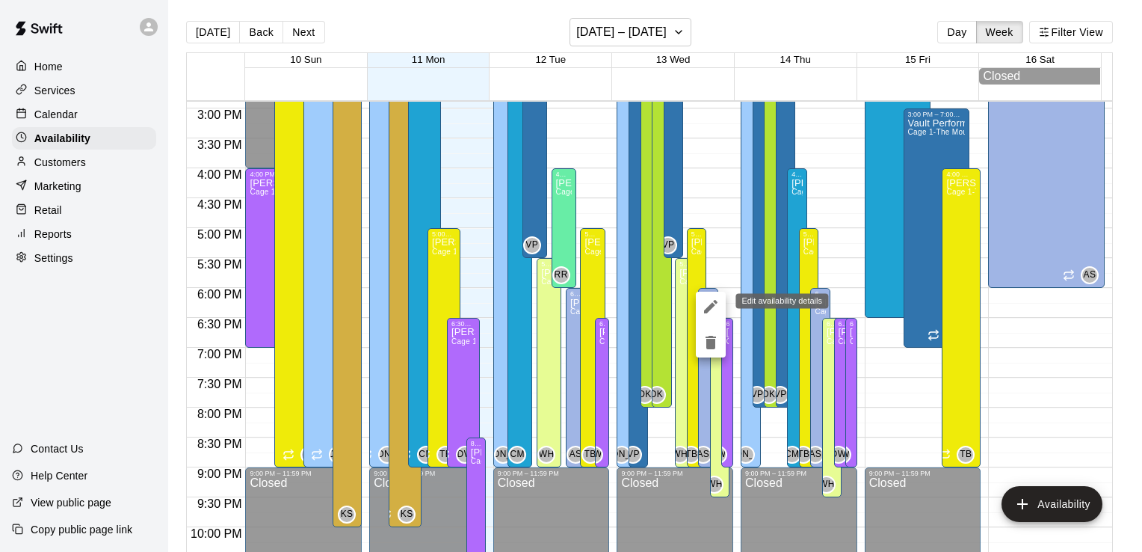
click at [707, 303] on icon "edit" at bounding box center [711, 307] width 18 height 18
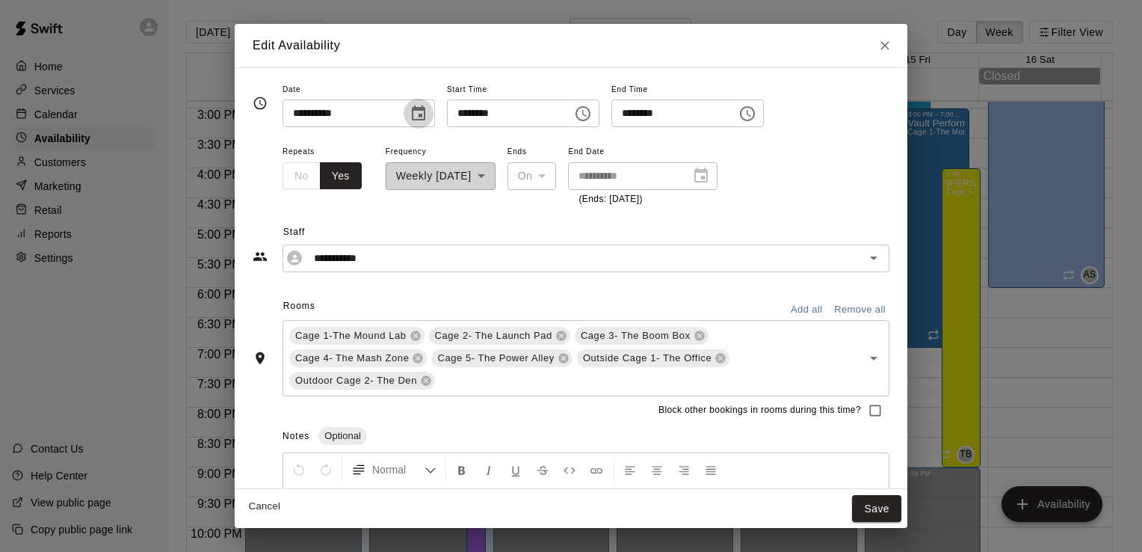
click at [428, 106] on icon "Choose date, selected date is Aug 13, 2025" at bounding box center [419, 114] width 18 height 18
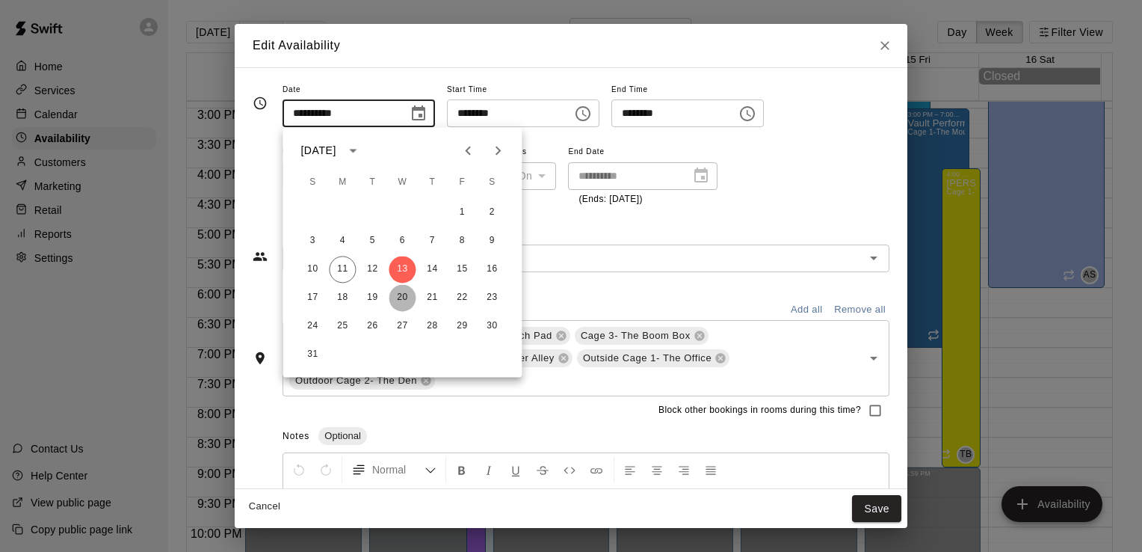
click at [407, 292] on button "20" at bounding box center [402, 297] width 27 height 27
type input "**********"
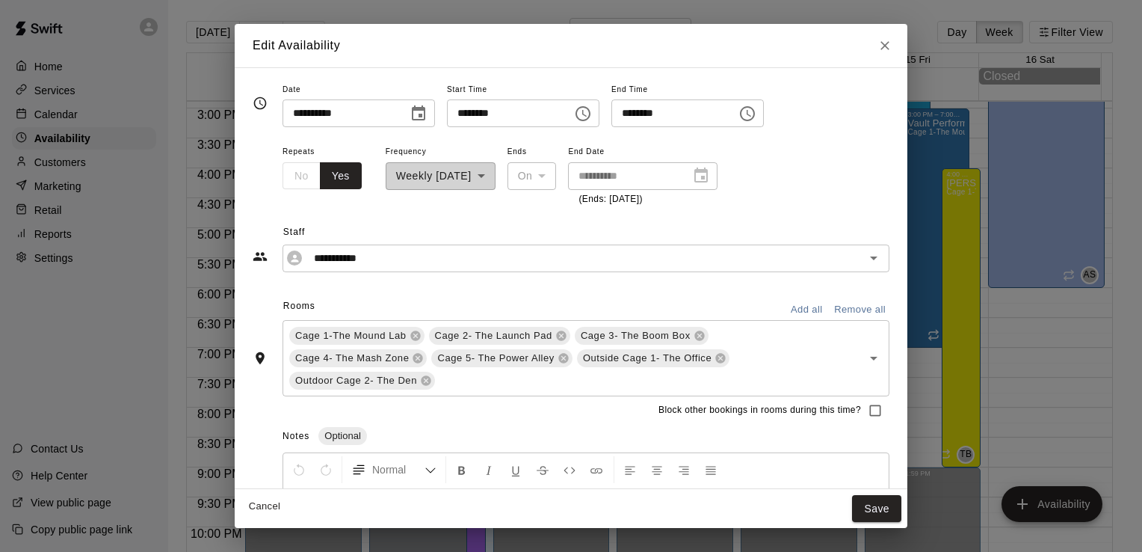
click at [756, 117] on icon "Choose time, selected time is 9:00 PM" at bounding box center [748, 114] width 18 height 18
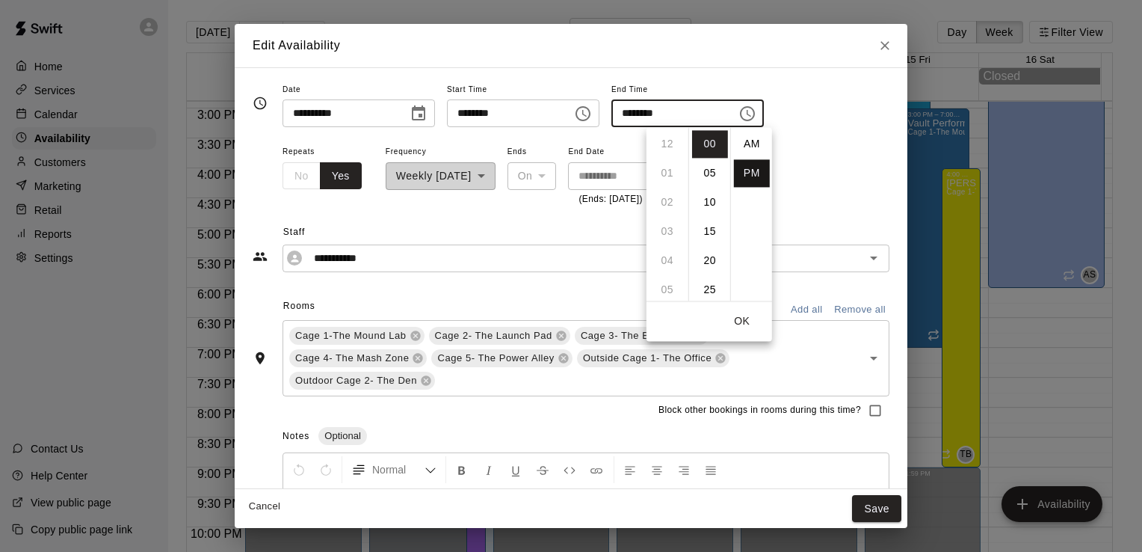
scroll to position [27, 0]
click at [668, 211] on li "08" at bounding box center [668, 214] width 36 height 28
click at [712, 170] on li "30" at bounding box center [710, 169] width 36 height 28
type input "********"
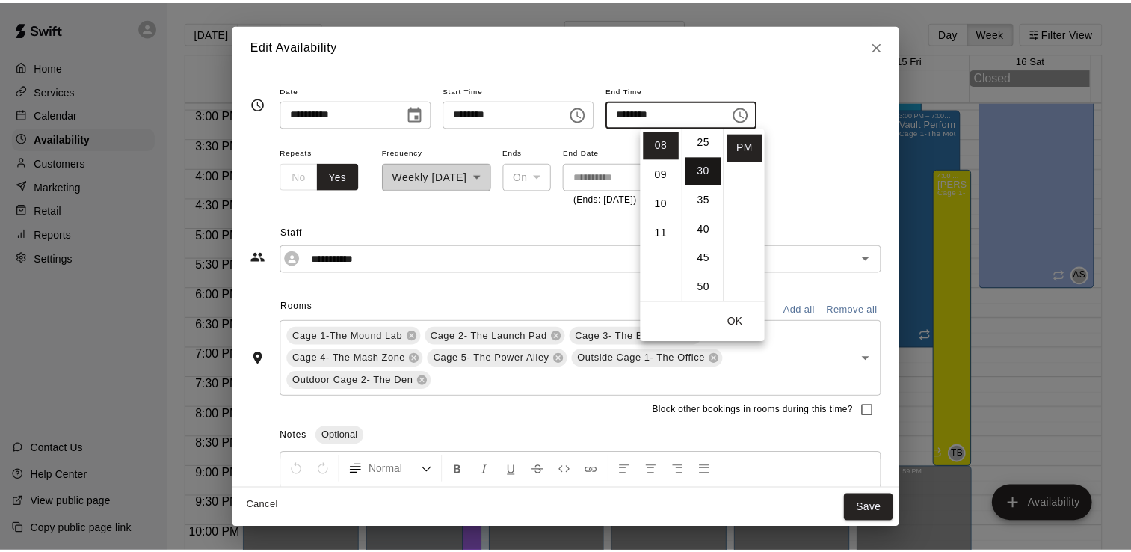
scroll to position [175, 0]
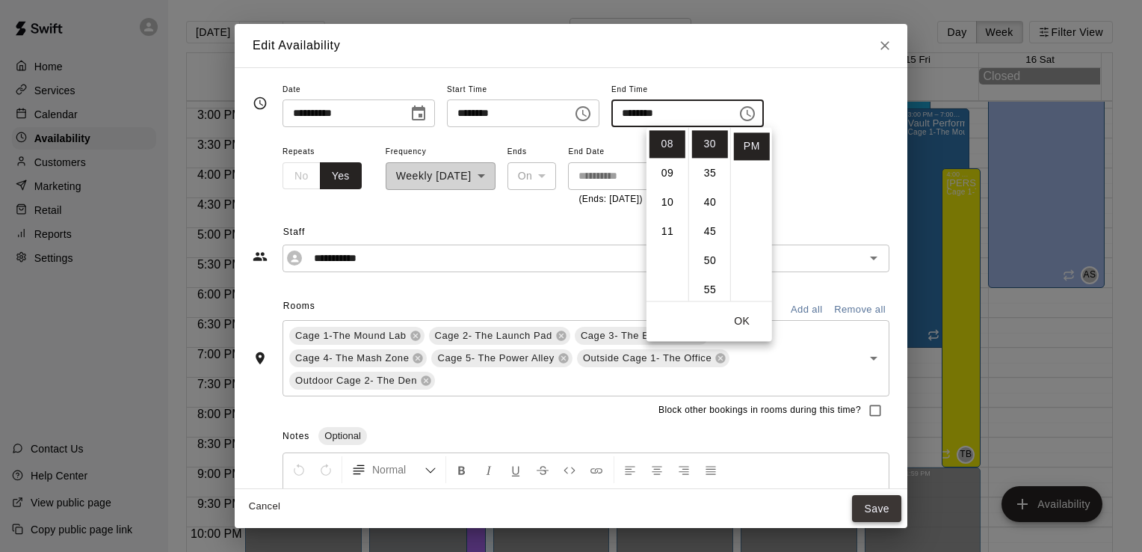
click at [861, 500] on button "Save" at bounding box center [876, 509] width 49 height 28
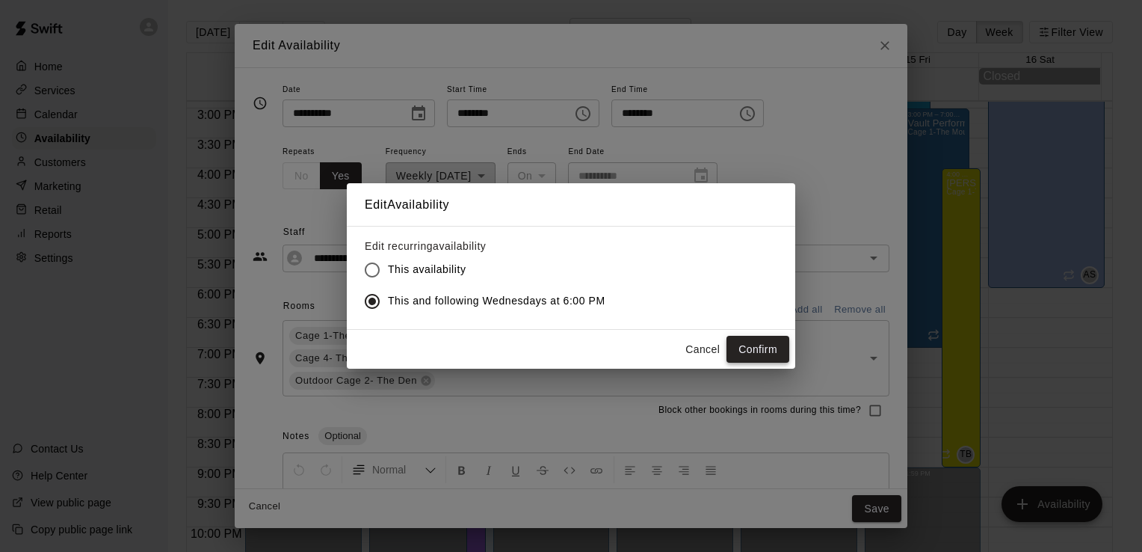
click at [768, 351] on button "Confirm" at bounding box center [758, 350] width 63 height 28
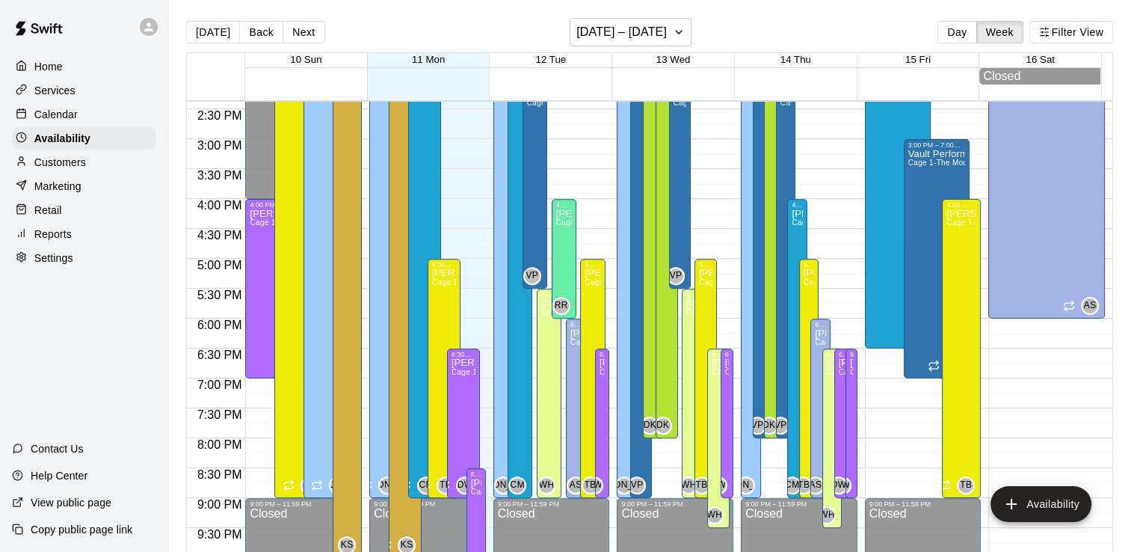
scroll to position [875, 0]
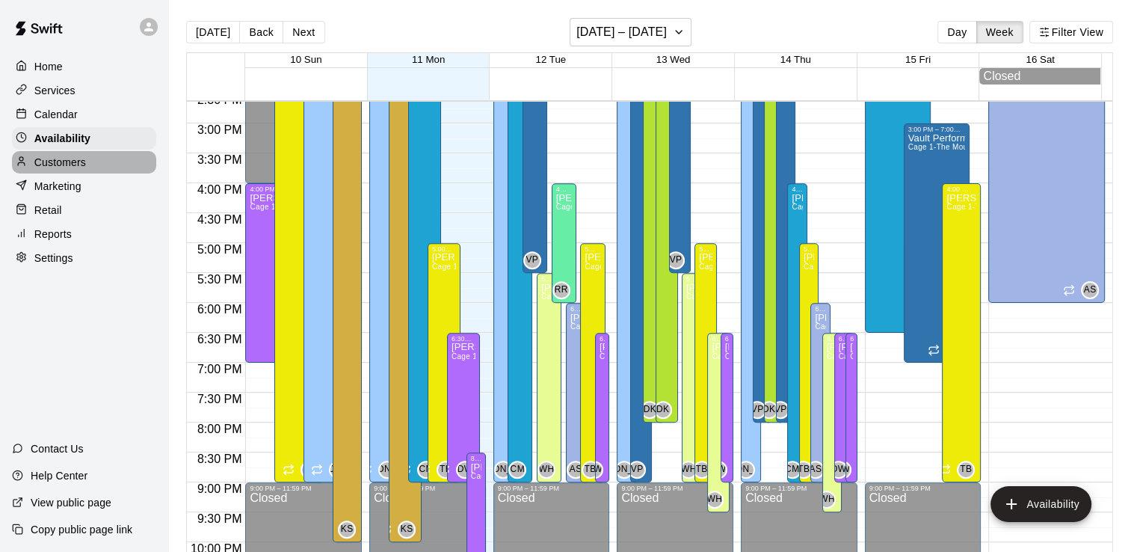
click at [75, 170] on p "Customers" at bounding box center [60, 162] width 52 height 15
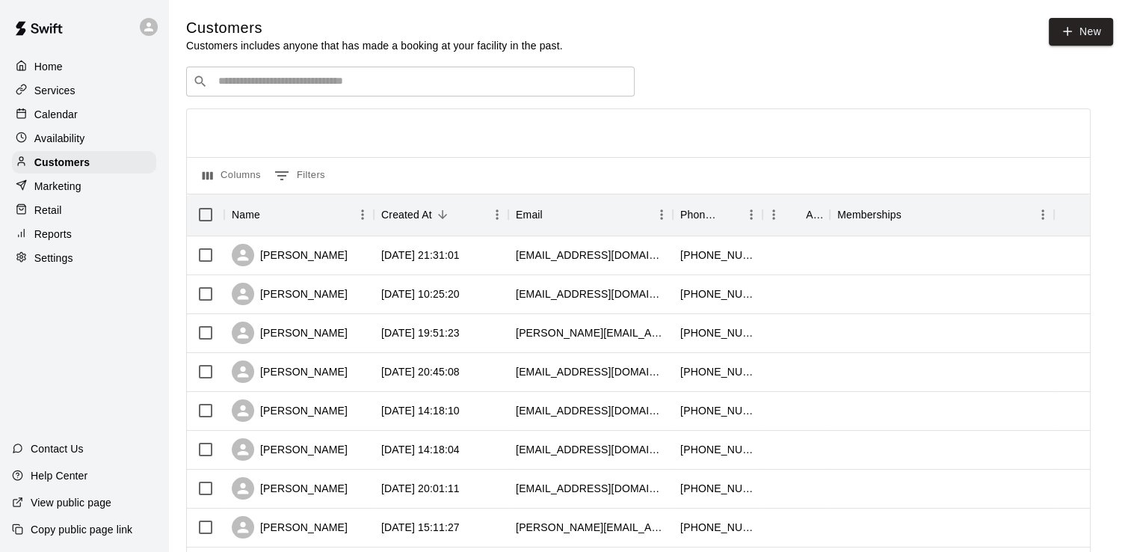
click at [58, 146] on p "Availability" at bounding box center [59, 138] width 51 height 15
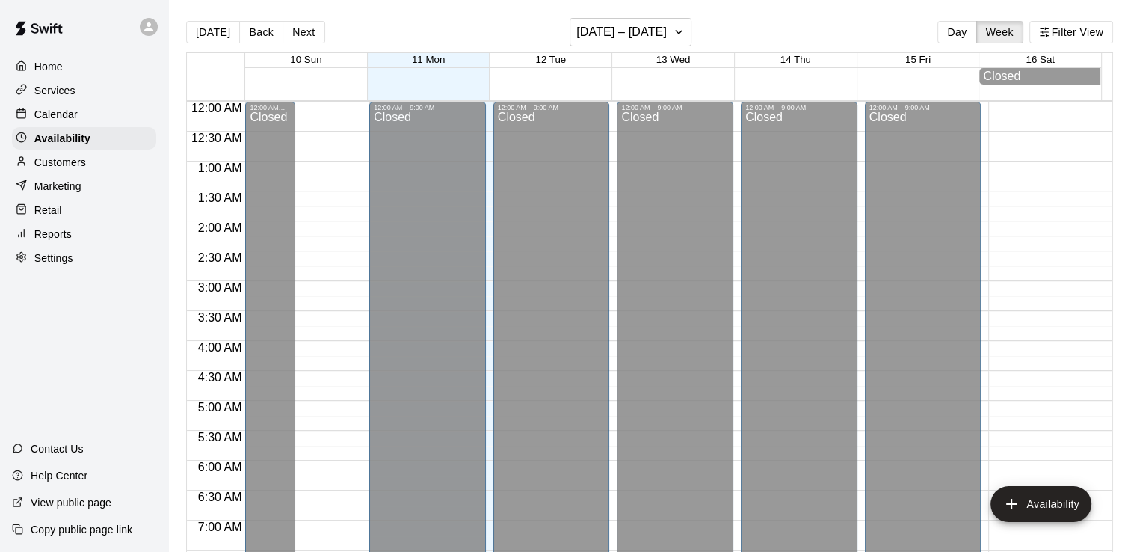
scroll to position [644, 0]
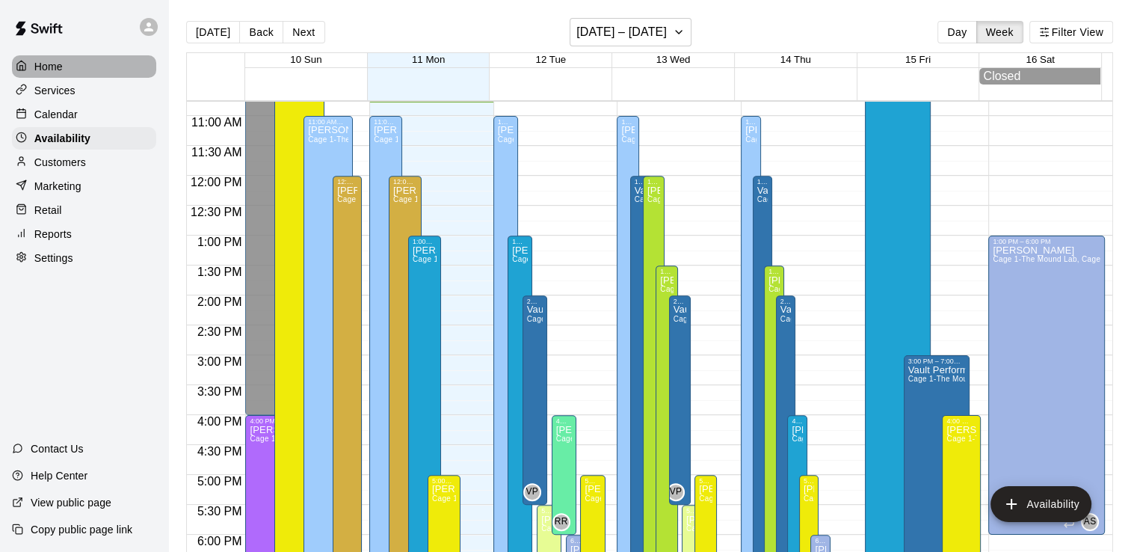
click at [54, 70] on p "Home" at bounding box center [48, 66] width 28 height 15
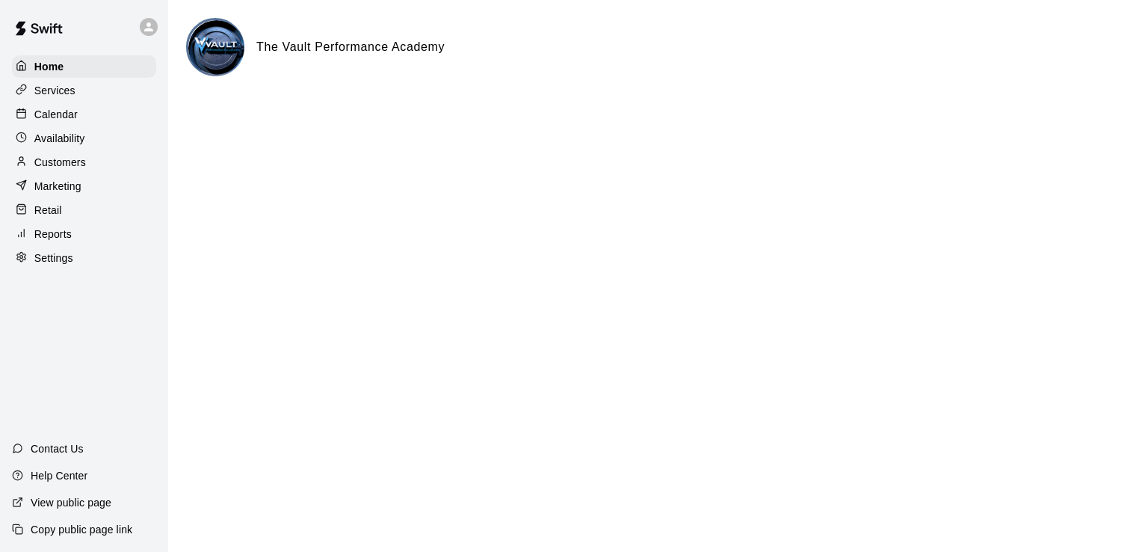
click at [67, 122] on p "Calendar" at bounding box center [55, 114] width 43 height 15
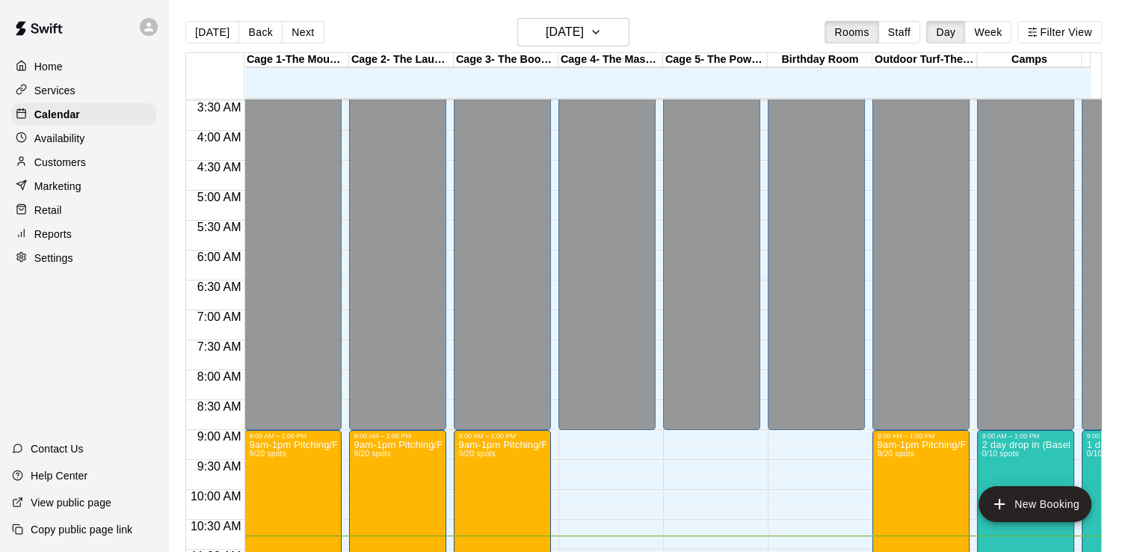
scroll to position [173, 0]
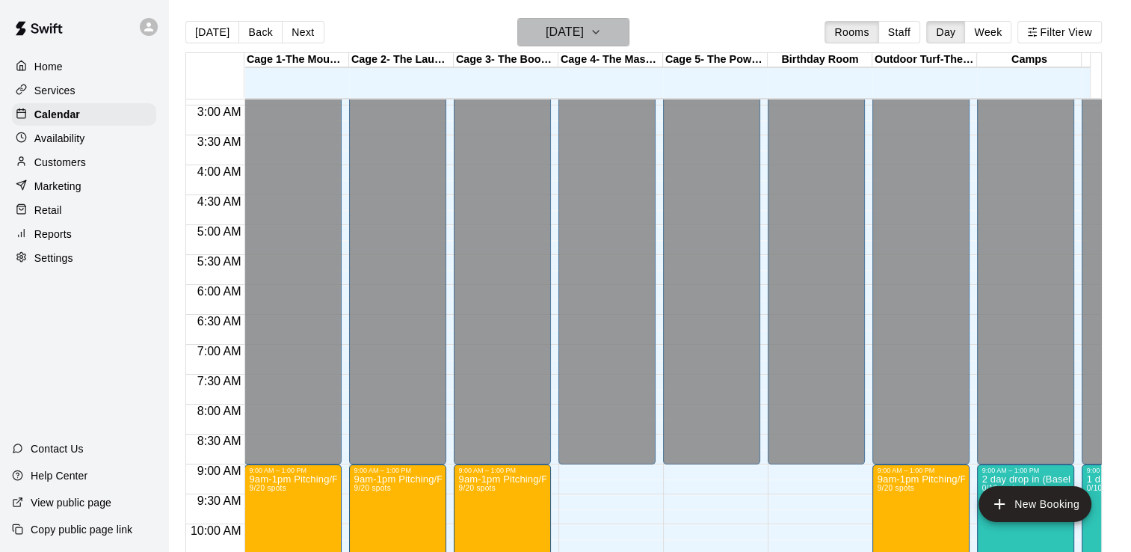
click at [602, 25] on icon "button" at bounding box center [596, 32] width 12 height 18
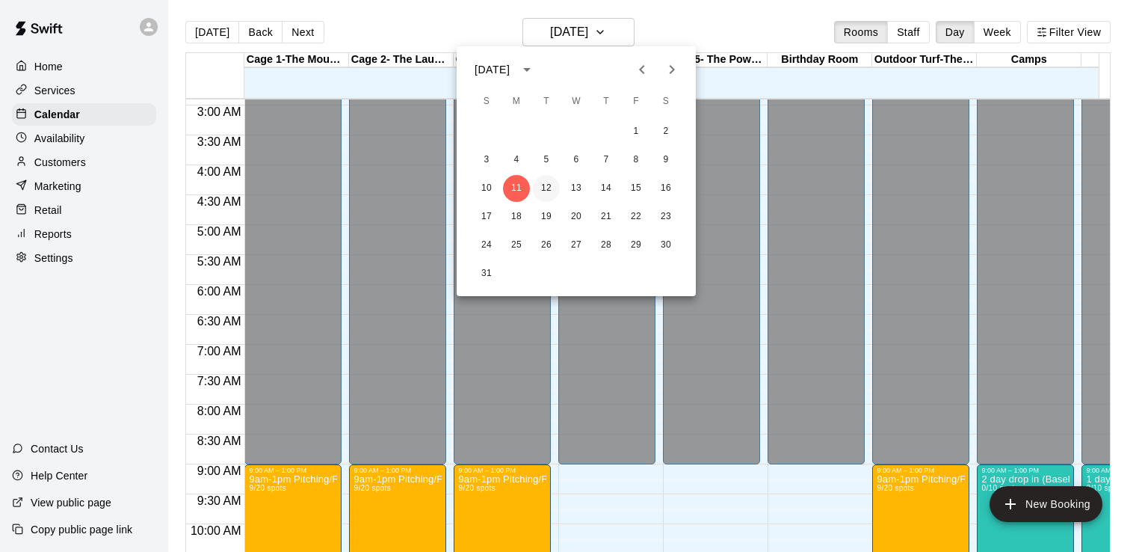
click at [546, 187] on button "12" at bounding box center [546, 188] width 27 height 27
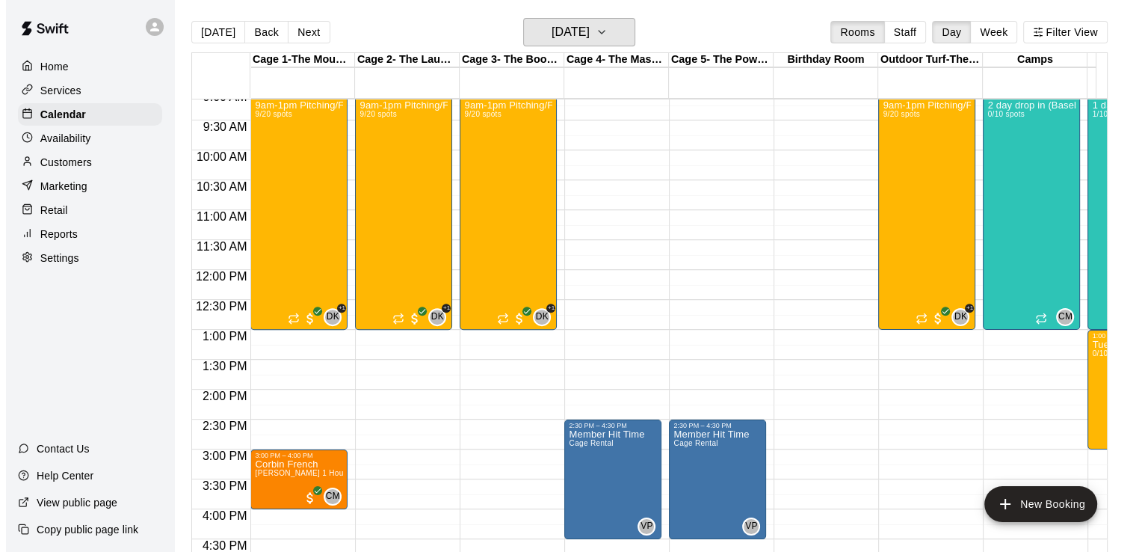
scroll to position [470, 0]
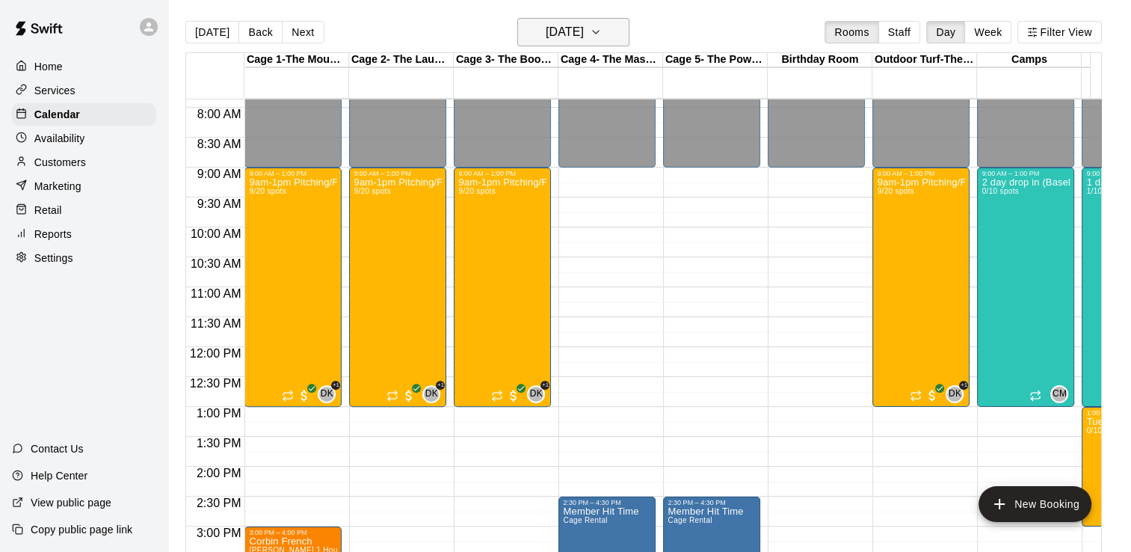
click at [602, 35] on icon "button" at bounding box center [596, 32] width 12 height 18
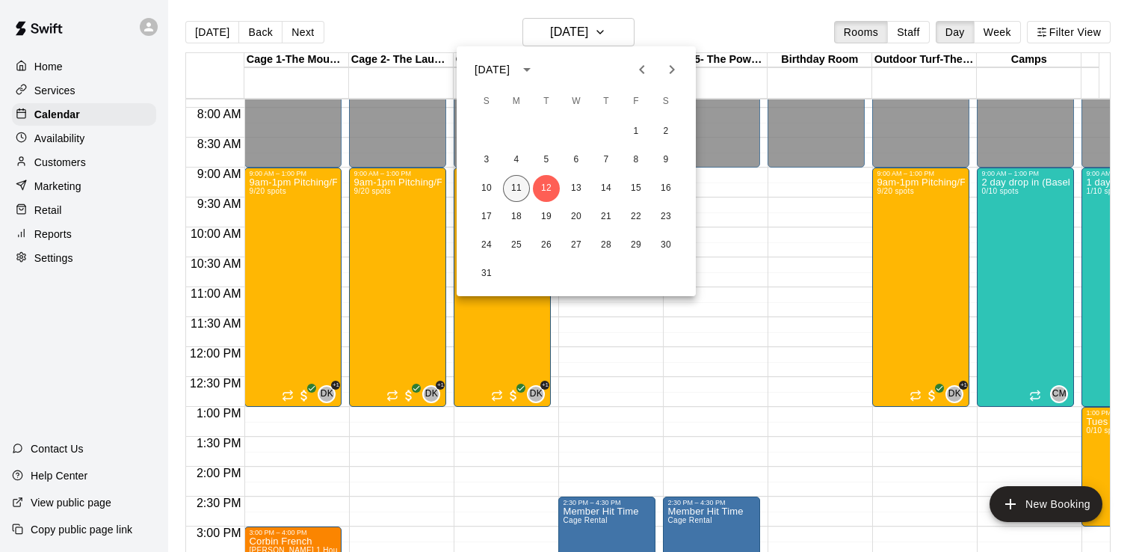
click at [520, 187] on button "11" at bounding box center [516, 188] width 27 height 27
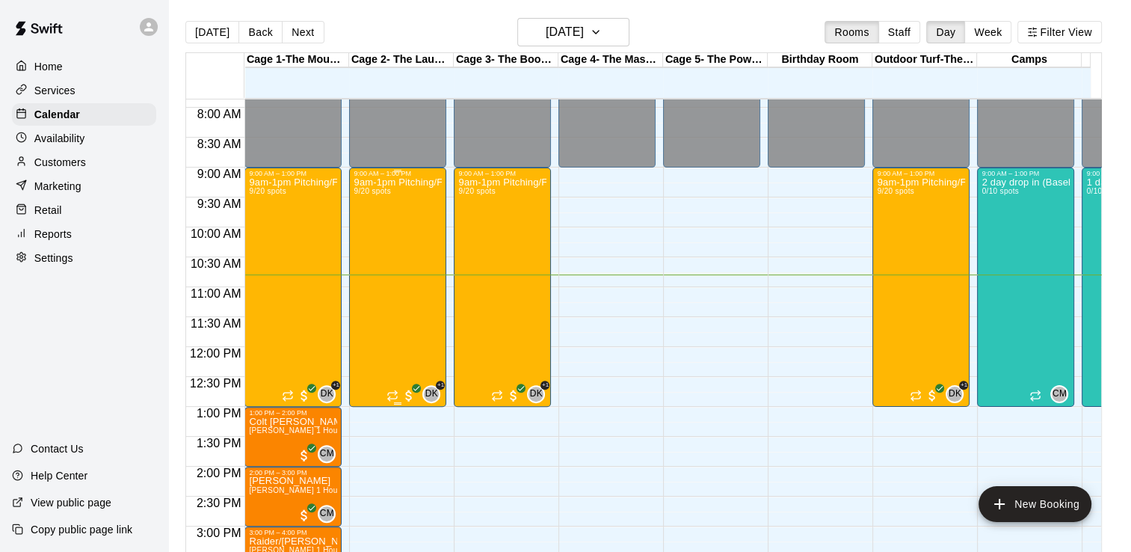
click at [416, 277] on div "9am-1pm Pitching/Fielding Skills Camp led by former MLB pitchers 9/20 spots" at bounding box center [398, 453] width 88 height 552
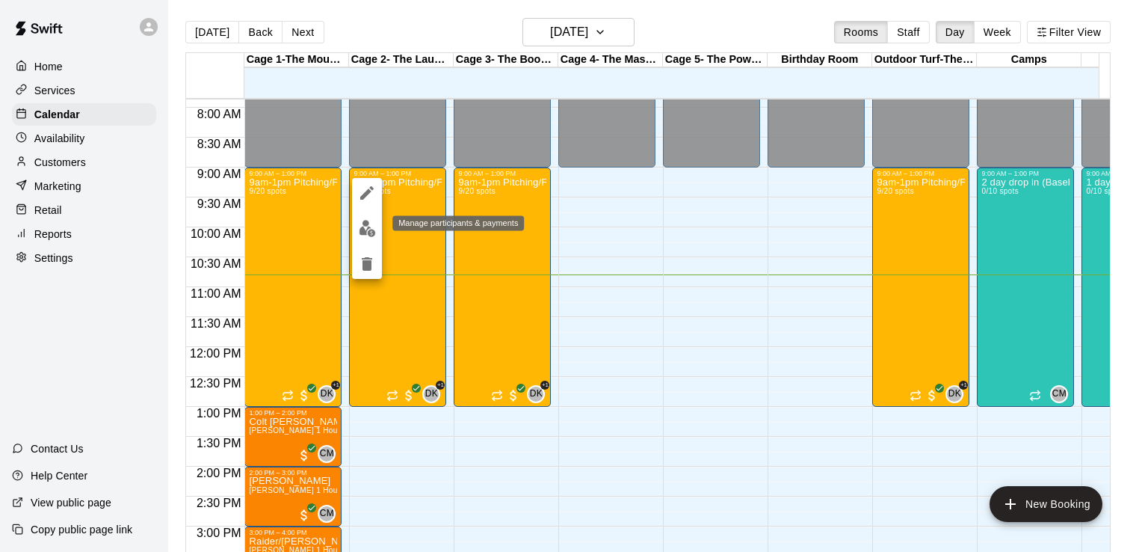
click at [367, 223] on img "edit" at bounding box center [367, 228] width 17 height 17
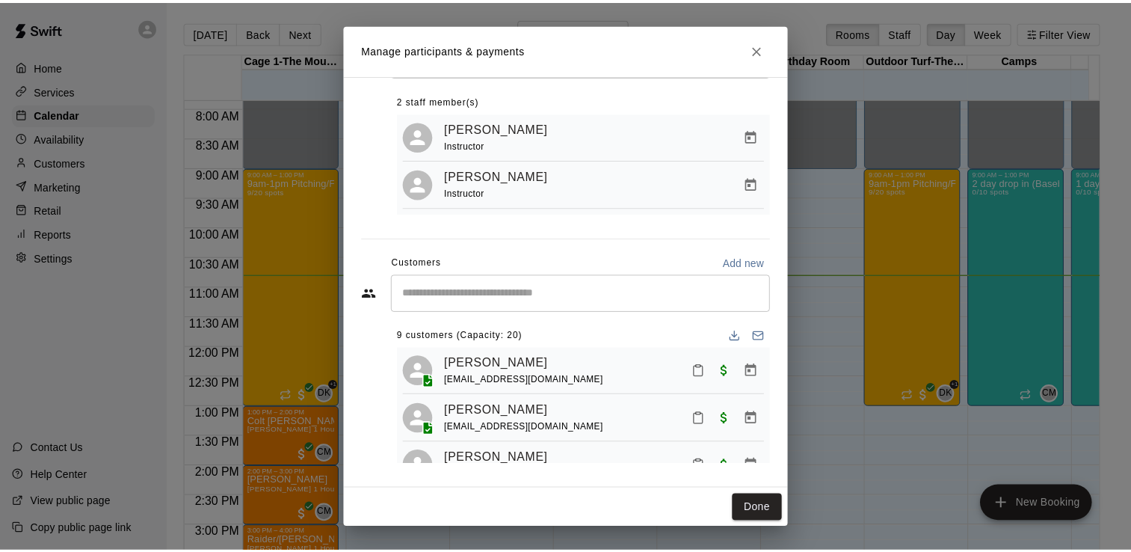
scroll to position [0, 0]
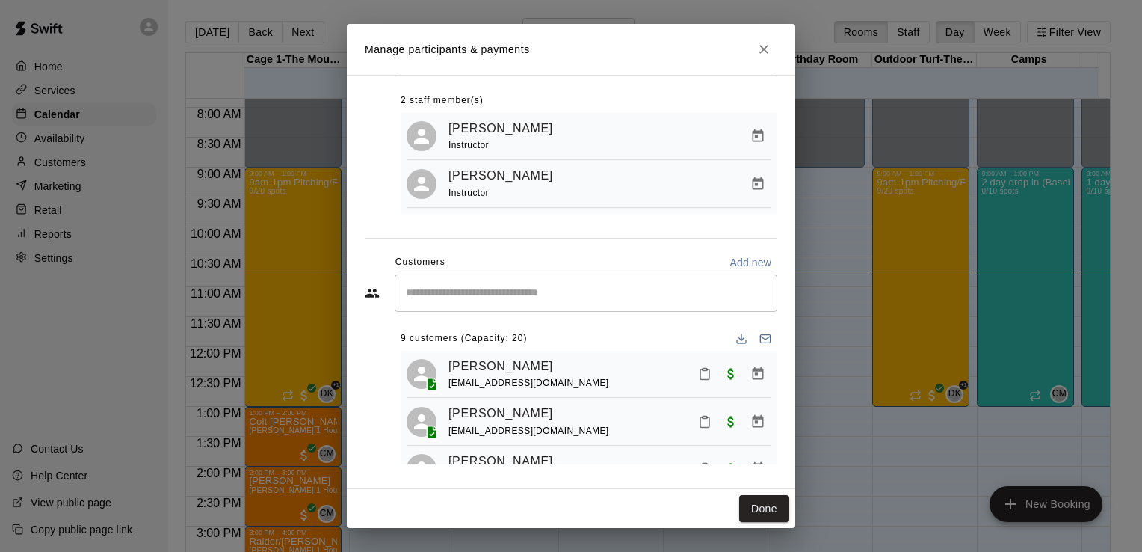
click at [138, 55] on div "Manage participants & payments Staff ​ 2 staff member(s) [PERSON_NAME] Instruct…" at bounding box center [571, 276] width 1142 height 552
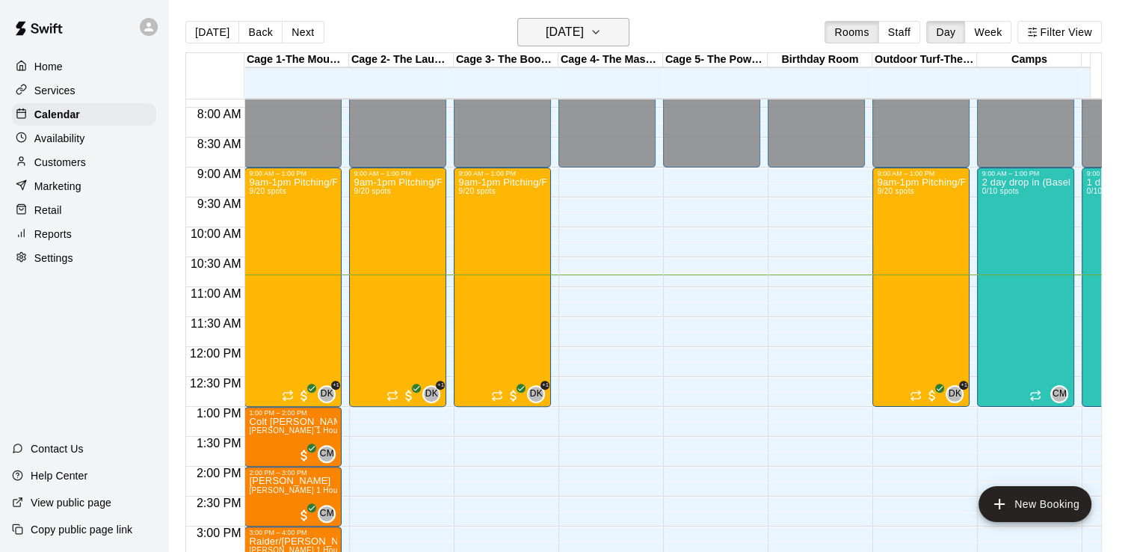
click at [614, 29] on button "[DATE]" at bounding box center [573, 32] width 112 height 28
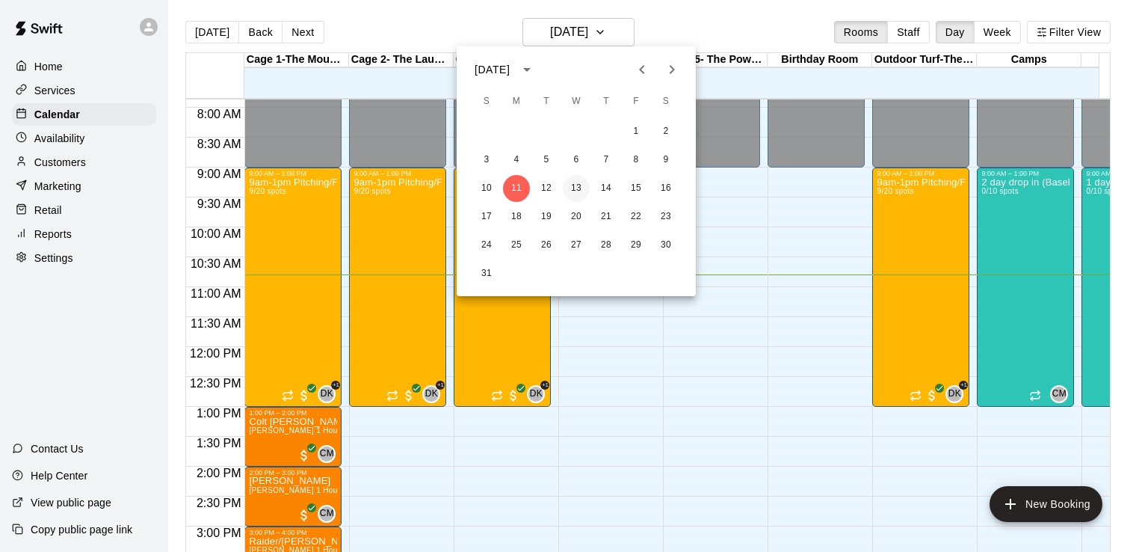
click at [576, 184] on button "13" at bounding box center [576, 188] width 27 height 27
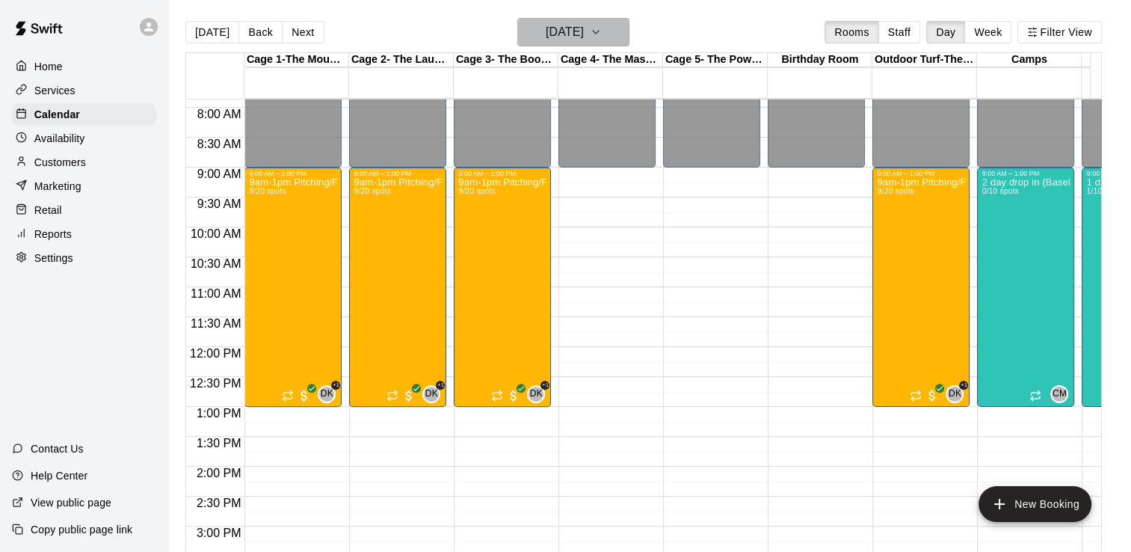
click at [580, 36] on h6 "[DATE]" at bounding box center [565, 32] width 38 height 21
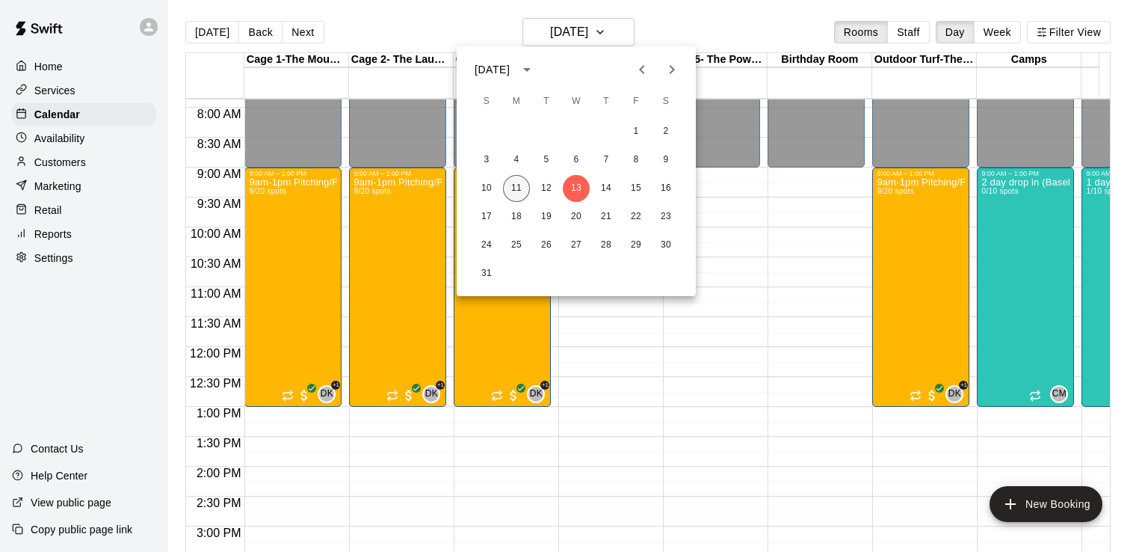
click at [510, 189] on button "11" at bounding box center [516, 188] width 27 height 27
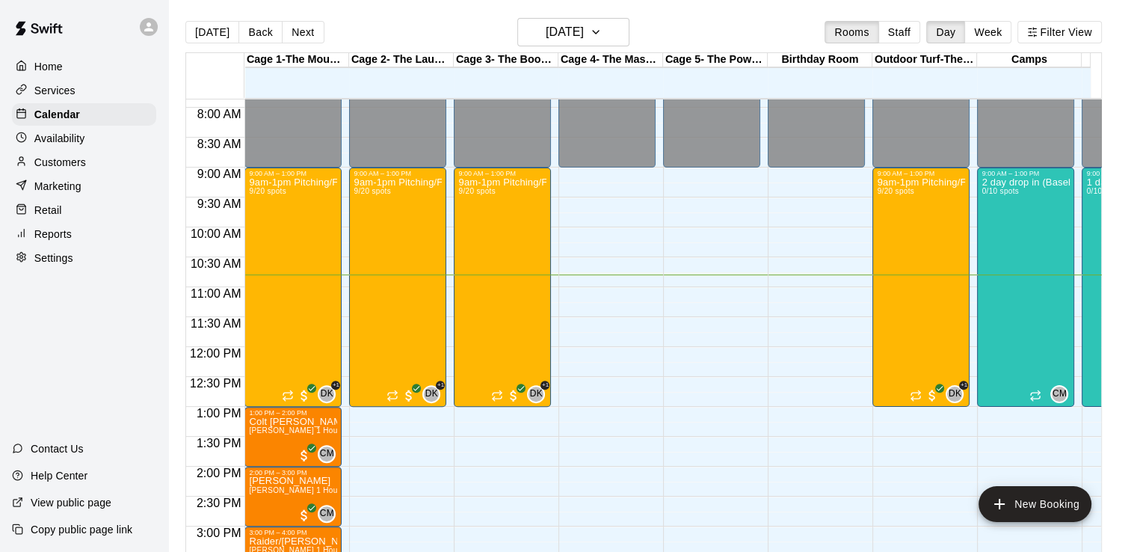
click at [983, 59] on div "Camps" at bounding box center [1029, 60] width 105 height 14
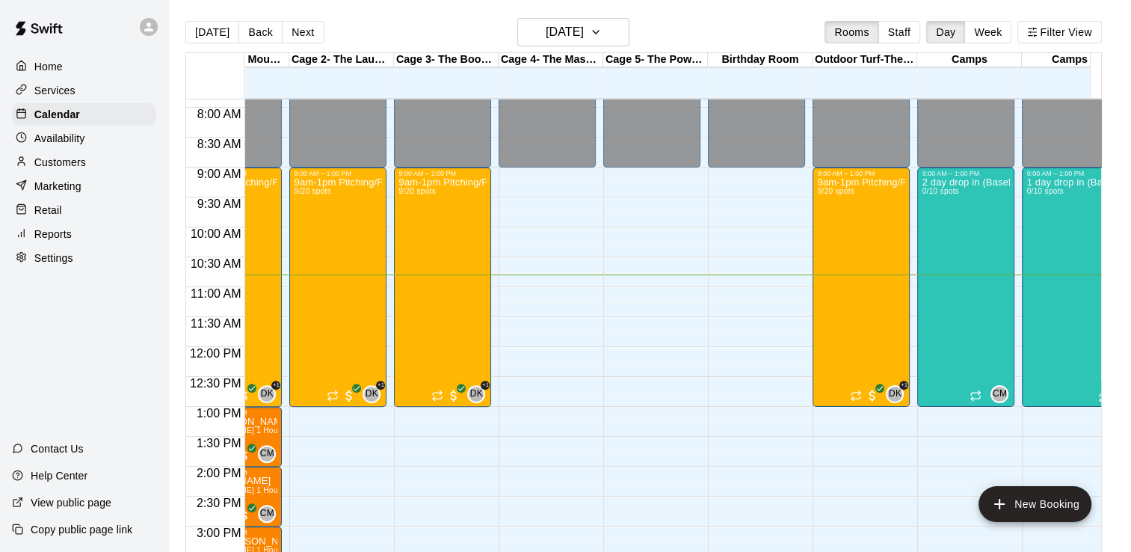
scroll to position [0, 55]
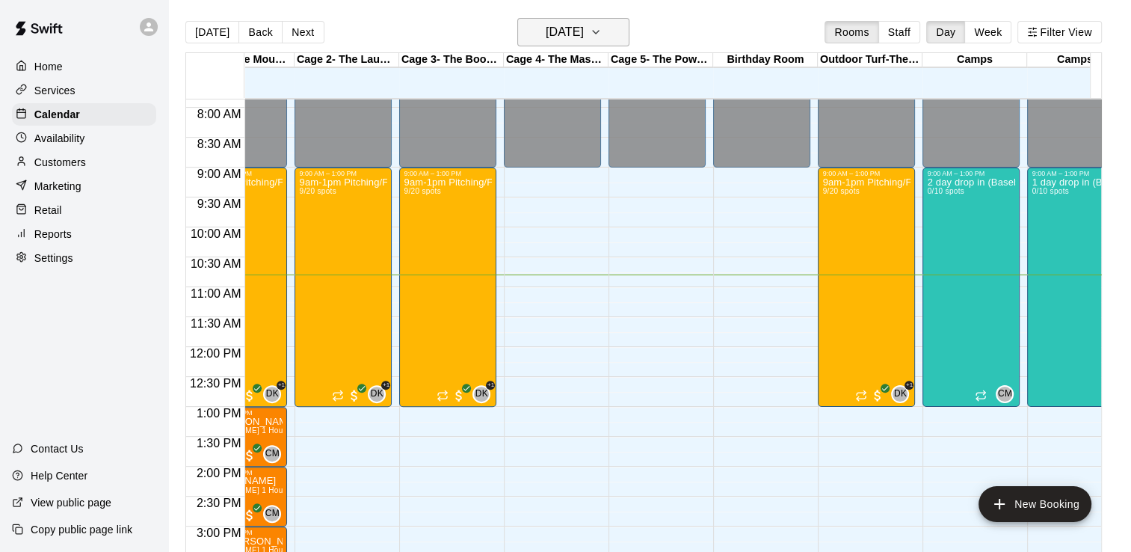
click at [617, 22] on button "[DATE]" at bounding box center [573, 32] width 112 height 28
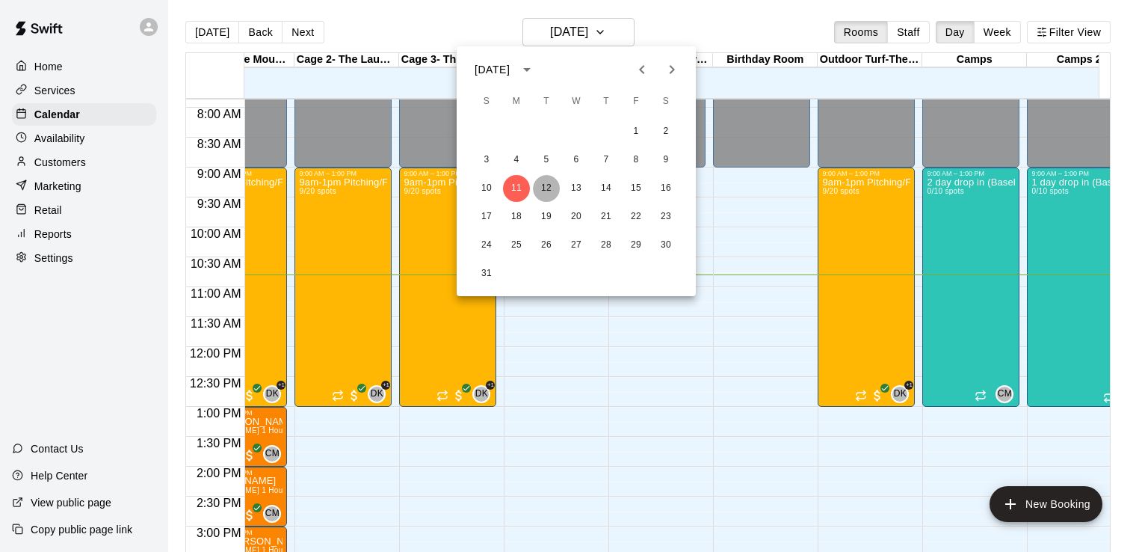
click at [547, 188] on button "12" at bounding box center [546, 188] width 27 height 27
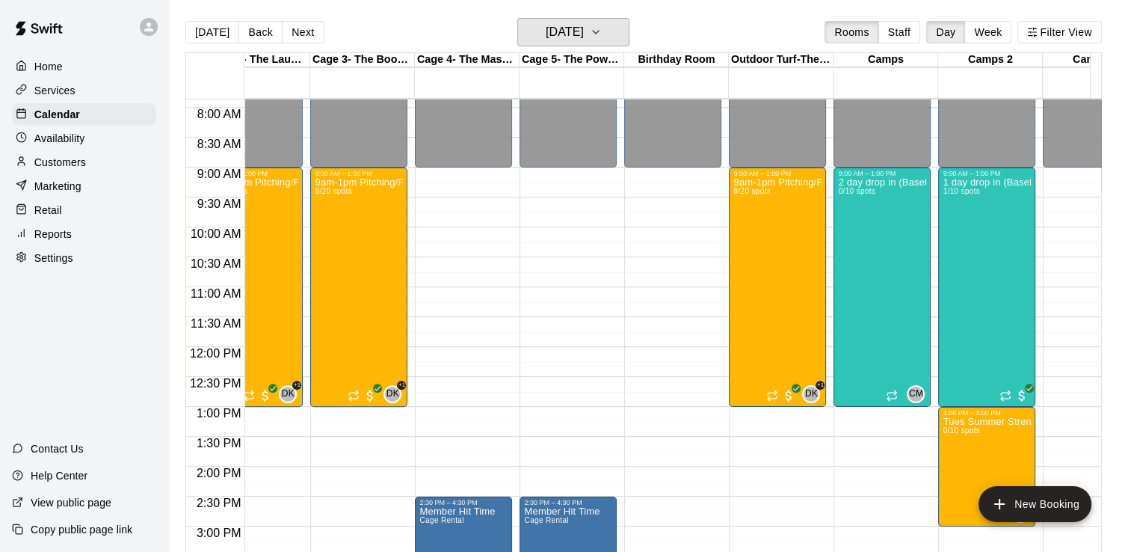
scroll to position [0, 0]
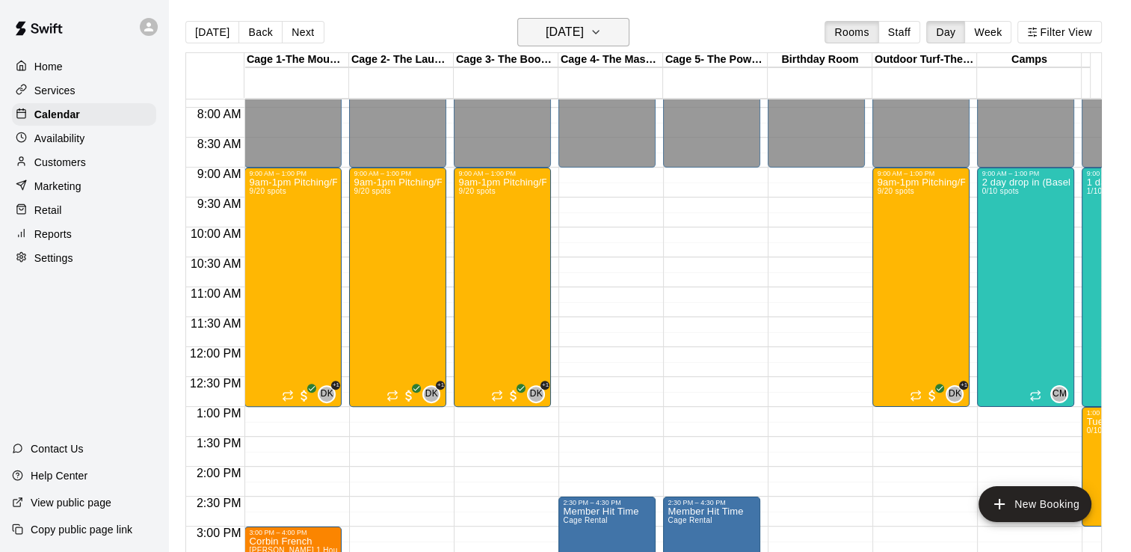
click at [602, 31] on icon "button" at bounding box center [596, 32] width 12 height 18
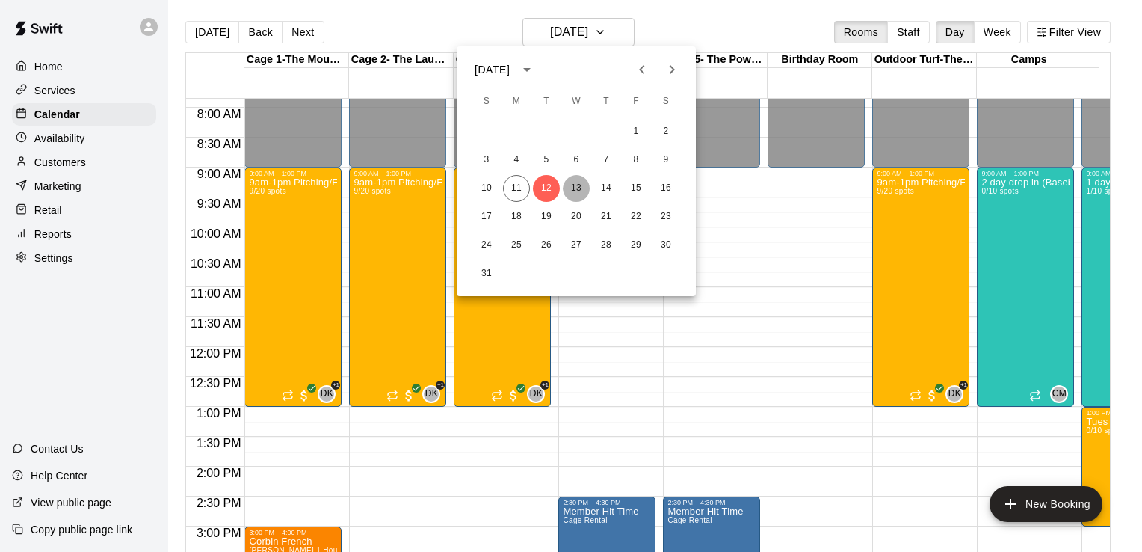
click at [577, 185] on button "13" at bounding box center [576, 188] width 27 height 27
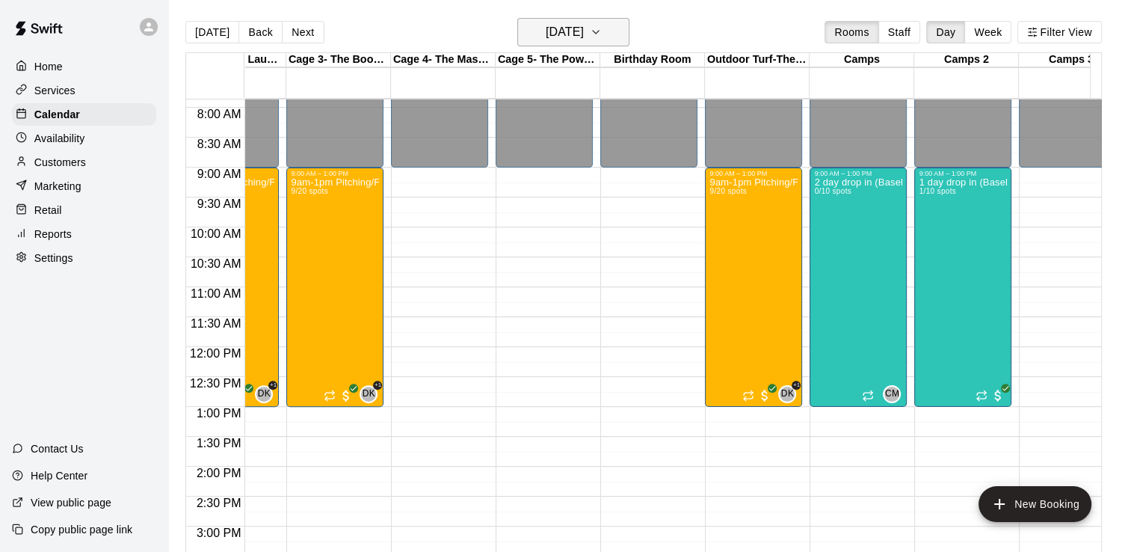
click at [602, 27] on icon "button" at bounding box center [596, 32] width 12 height 18
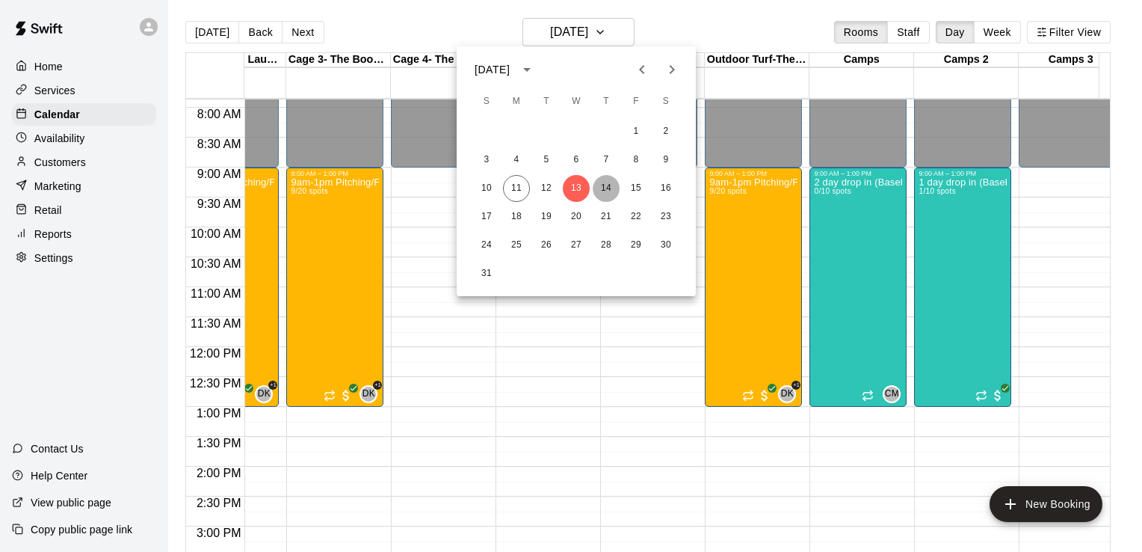
click at [603, 180] on button "14" at bounding box center [606, 188] width 27 height 27
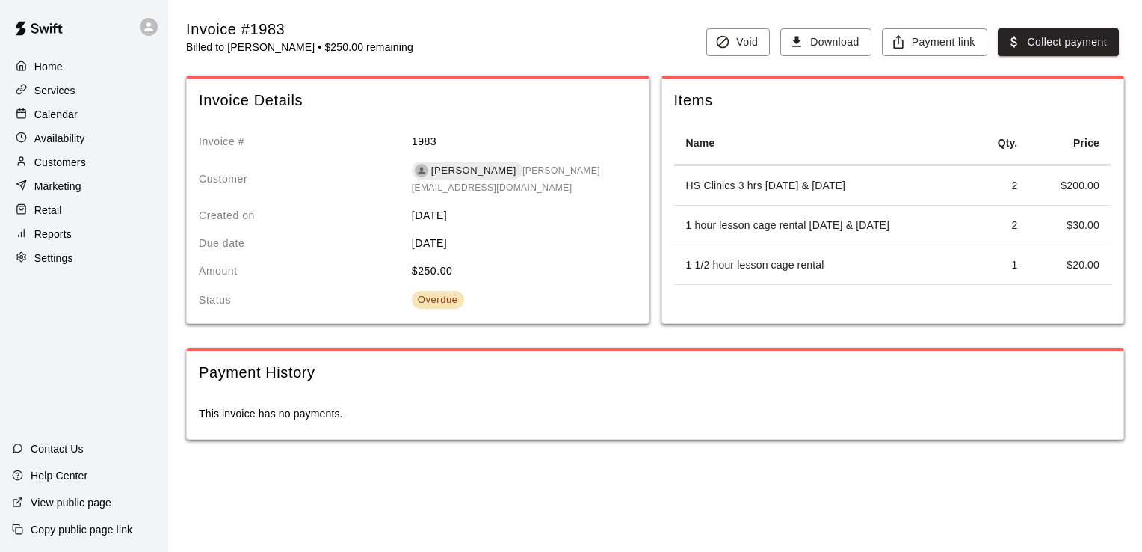
click at [729, 469] on html "Home Services Calendar Availability Customers Marketing Retail Reports Settings…" at bounding box center [571, 234] width 1142 height 469
click at [742, 469] on html "Home Services Calendar Availability Customers Marketing Retail Reports Settings…" at bounding box center [571, 234] width 1142 height 469
click at [904, 44] on icon "button" at bounding box center [898, 41] width 15 height 15
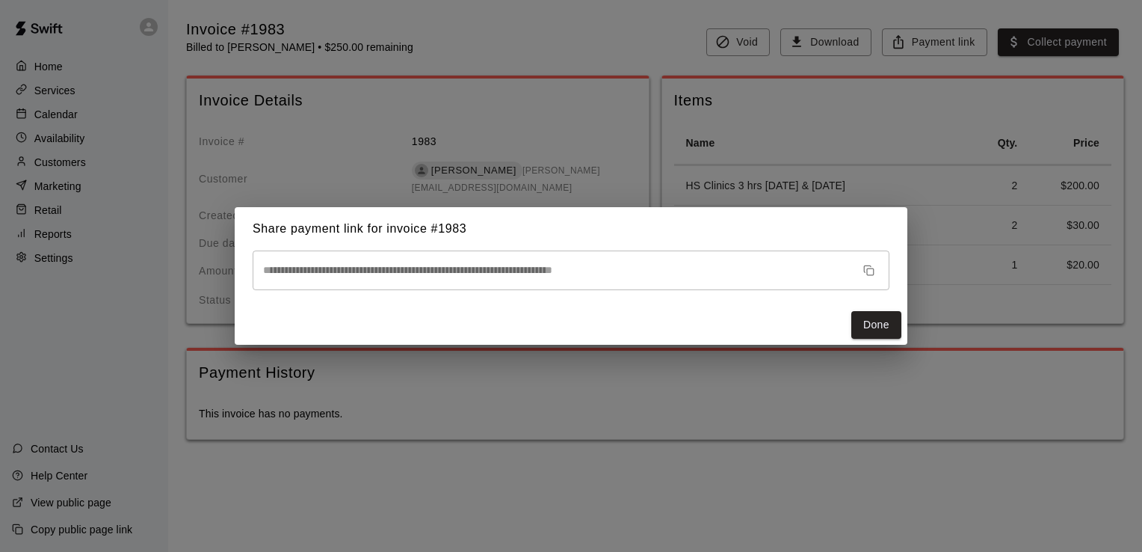
click at [866, 269] on icon "button" at bounding box center [868, 270] width 11 height 11
click at [802, 46] on div "**********" at bounding box center [571, 276] width 1142 height 552
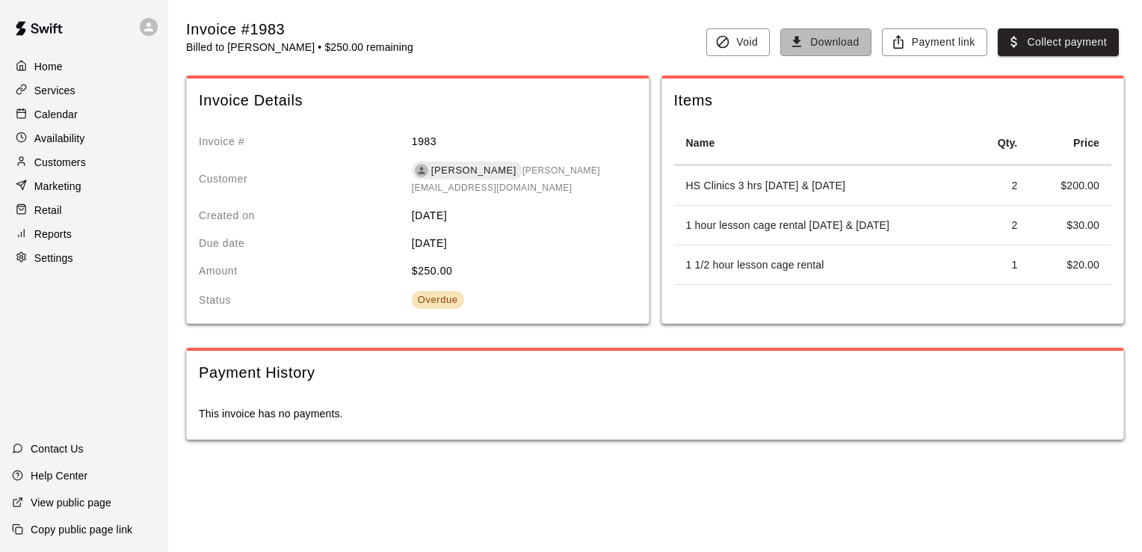
click at [802, 46] on icon "button" at bounding box center [796, 41] width 15 height 15
click at [52, 98] on p "Services" at bounding box center [54, 90] width 41 height 15
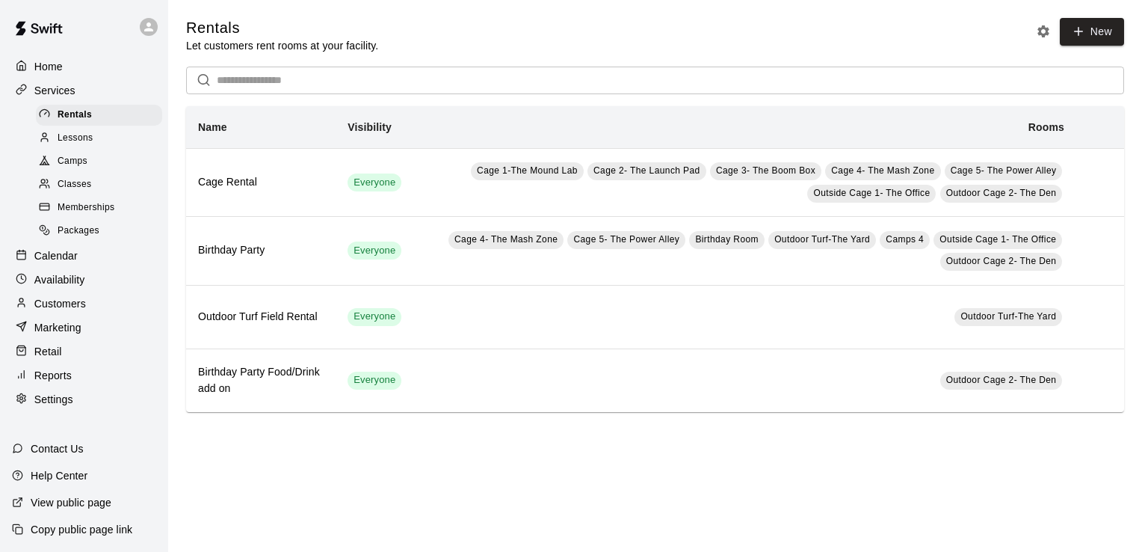
click at [65, 311] on p "Customers" at bounding box center [60, 303] width 52 height 15
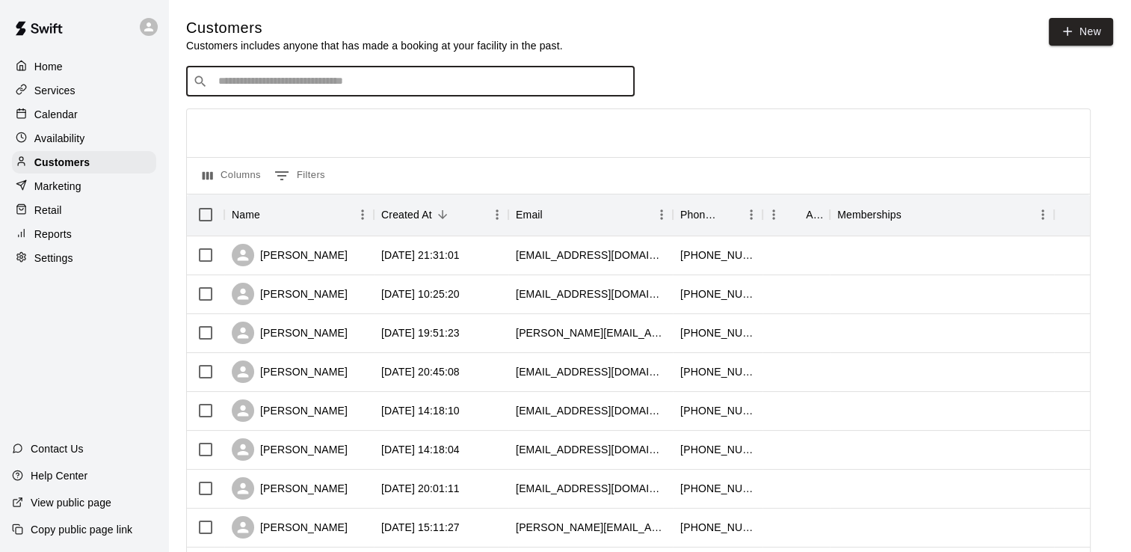
click at [241, 83] on input "Search customers by name or email" at bounding box center [421, 81] width 414 height 15
type input "****"
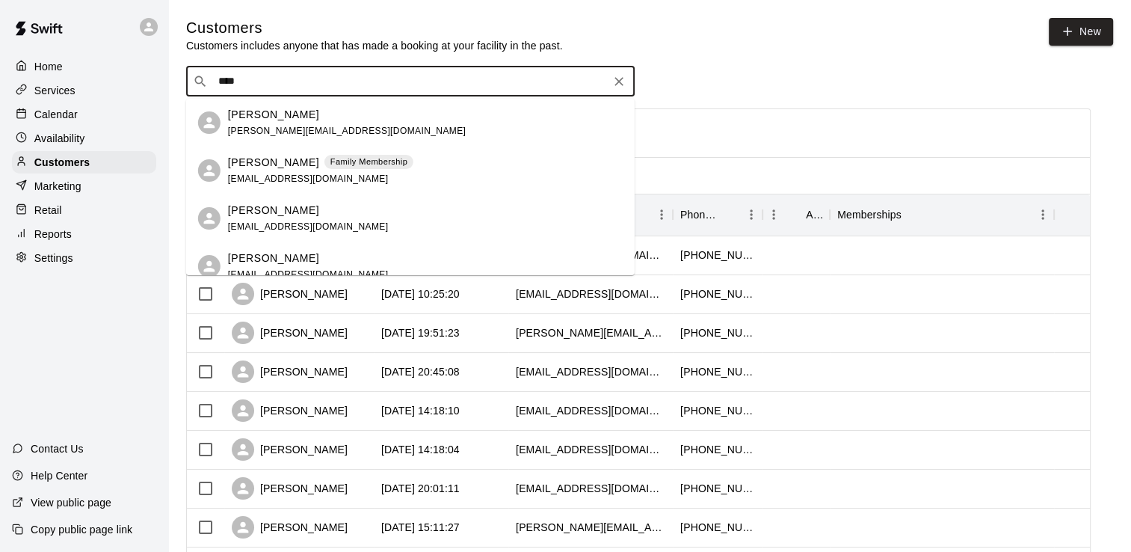
click at [257, 126] on span "[PERSON_NAME][EMAIL_ADDRESS][DOMAIN_NAME]" at bounding box center [347, 131] width 238 height 10
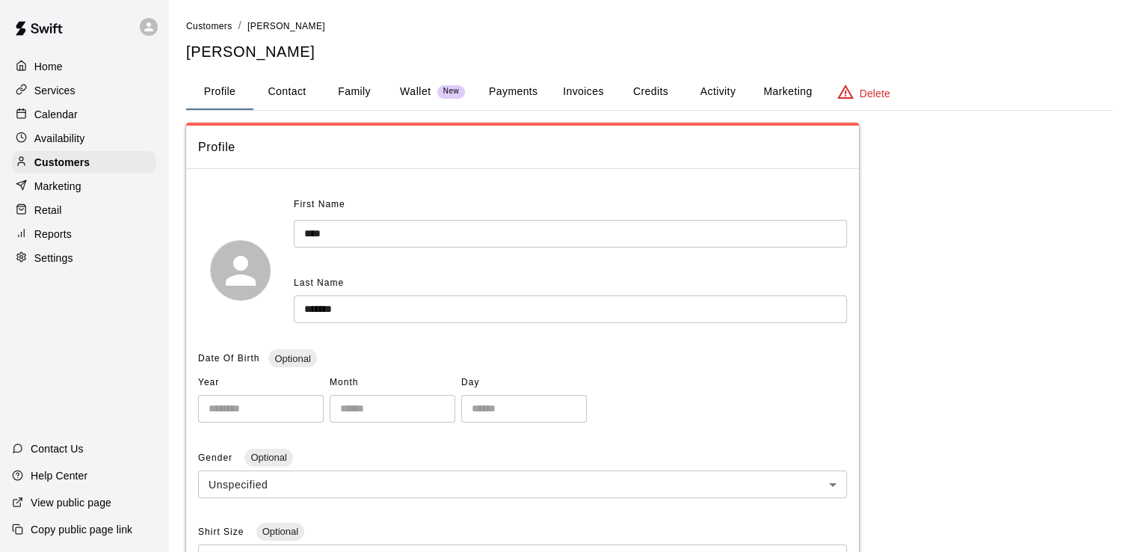
click at [580, 87] on button "Invoices" at bounding box center [582, 92] width 67 height 36
